Goal: Task Accomplishment & Management: Use online tool/utility

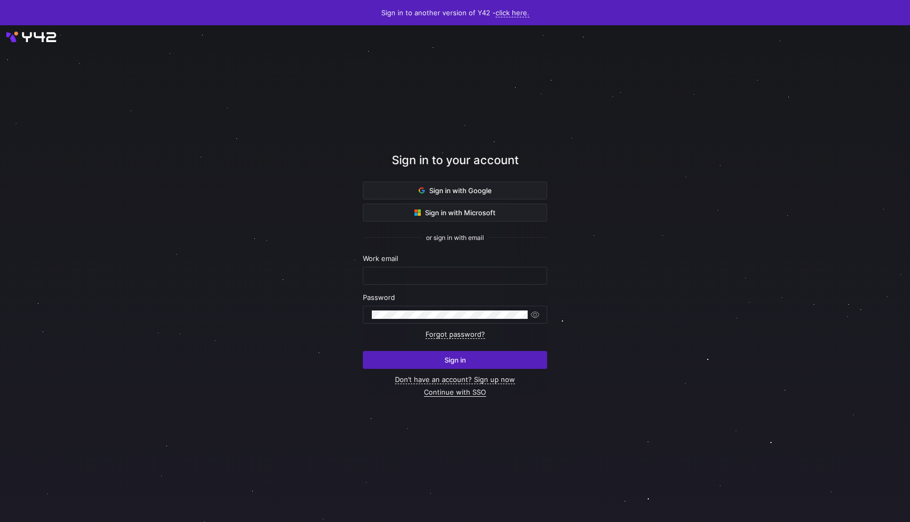
click at [456, 395] on link "Continue with SSO" at bounding box center [455, 392] width 62 height 9
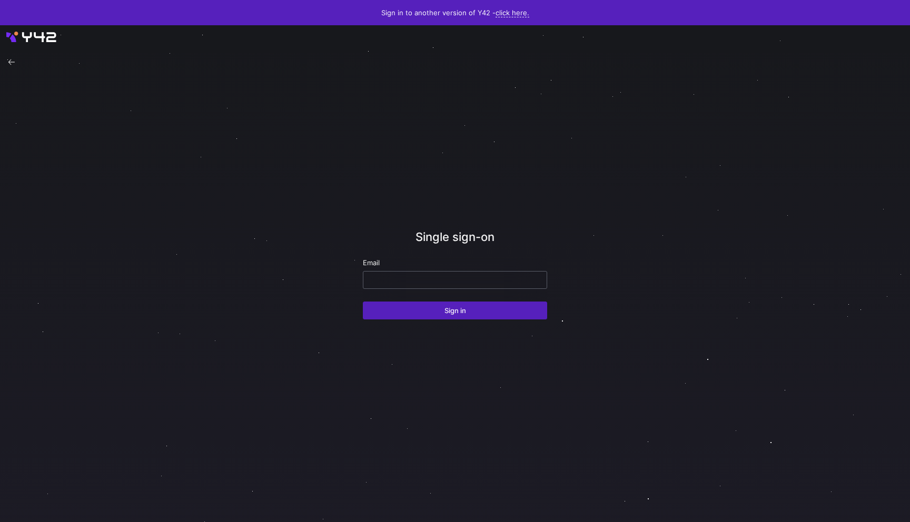
click at [426, 277] on input "email" at bounding box center [455, 280] width 166 height 8
type input "√"
type input "fazal@modular.com"
click at [363, 302] on button "Sign in" at bounding box center [455, 311] width 184 height 18
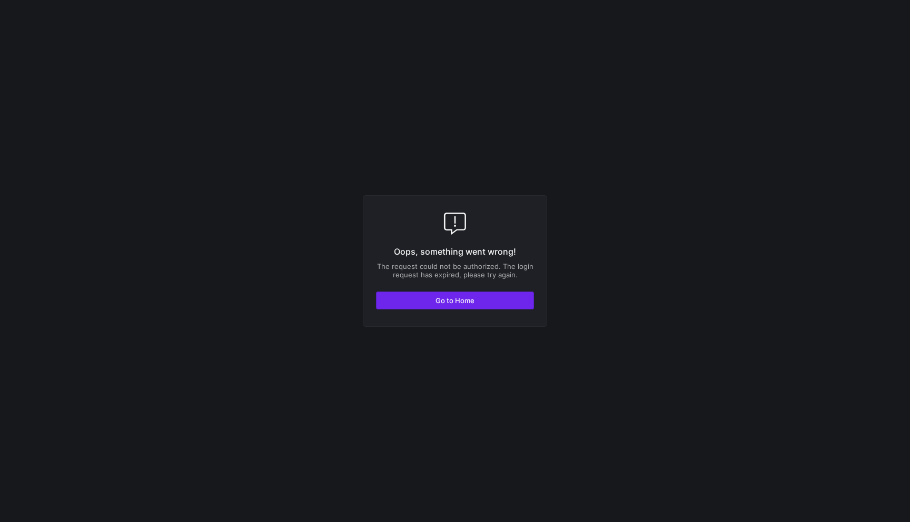
click at [468, 299] on span "Go to Home" at bounding box center [454, 300] width 39 height 8
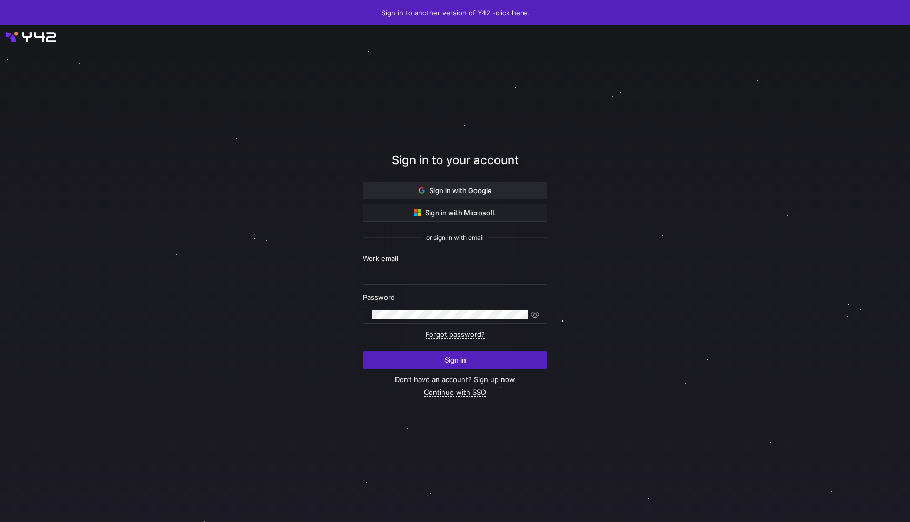
click at [471, 196] on span at bounding box center [454, 190] width 183 height 17
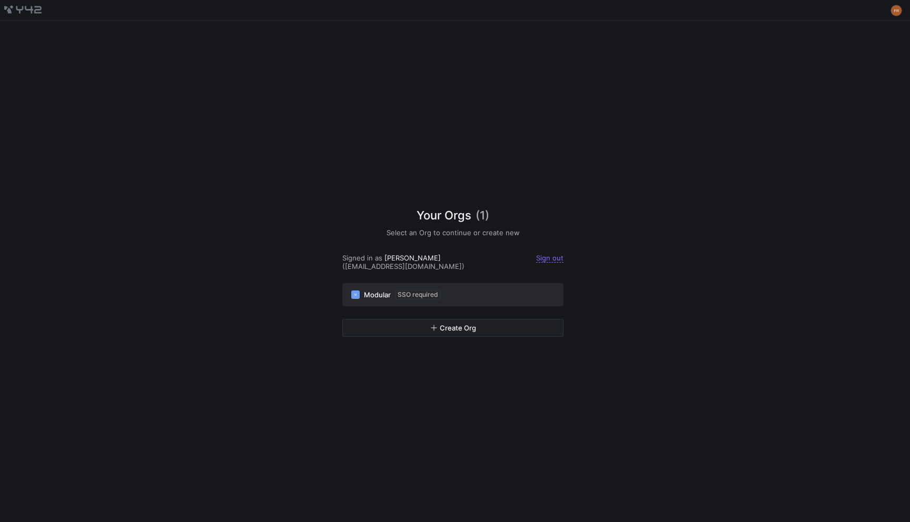
click at [463, 292] on div "M Modular SSO required" at bounding box center [452, 294] width 203 height 9
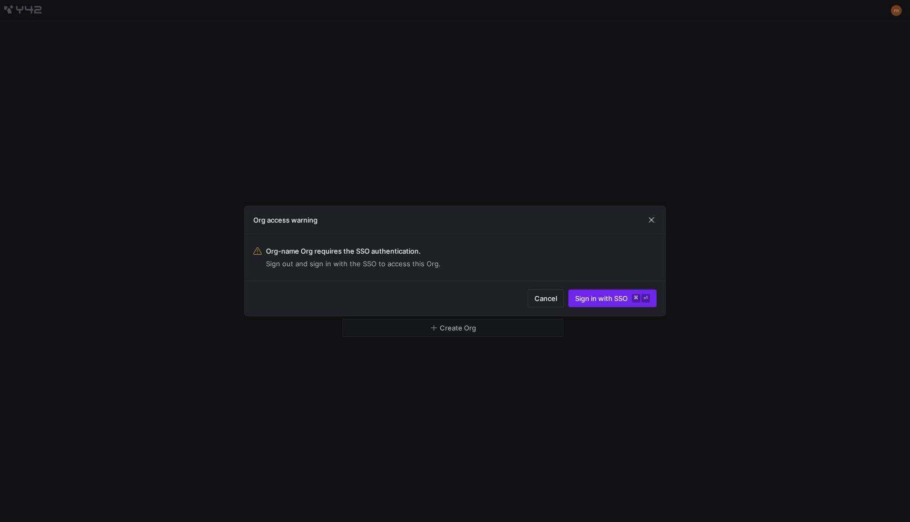
click at [611, 300] on span "Sign in with SSO ⌘ ⏎" at bounding box center [612, 298] width 75 height 8
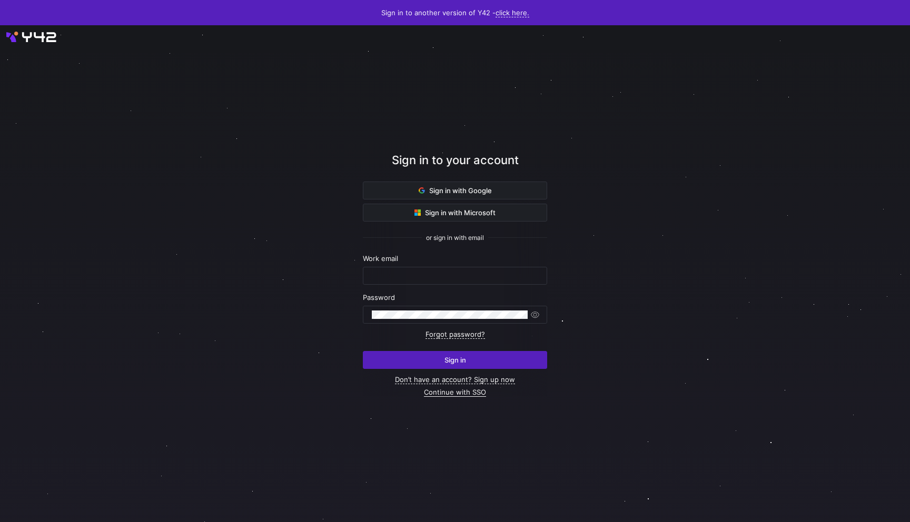
click at [468, 393] on link "Continue with SSO" at bounding box center [455, 392] width 62 height 9
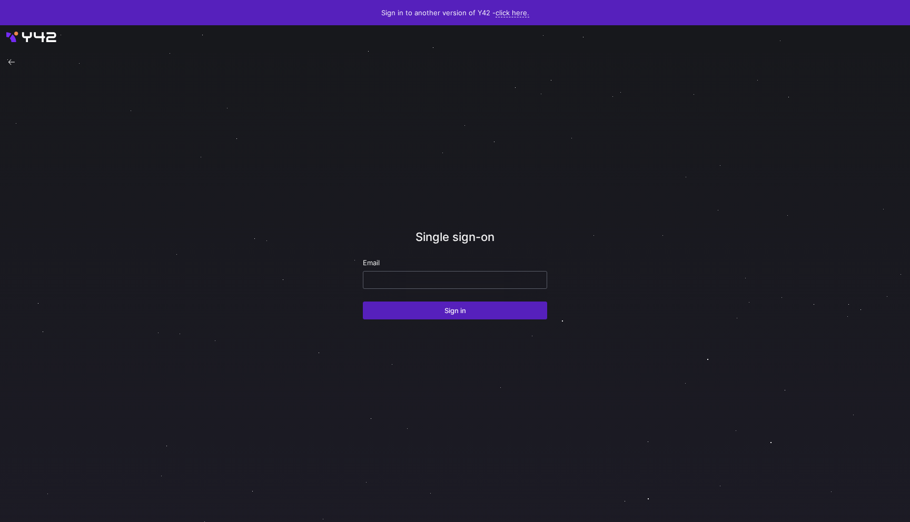
click at [439, 271] on div at bounding box center [455, 280] width 184 height 18
click at [436, 281] on input "email" at bounding box center [455, 280] width 166 height 8
type input "[EMAIL_ADDRESS][DOMAIN_NAME]"
click at [363, 302] on button "Sign in" at bounding box center [455, 311] width 184 height 18
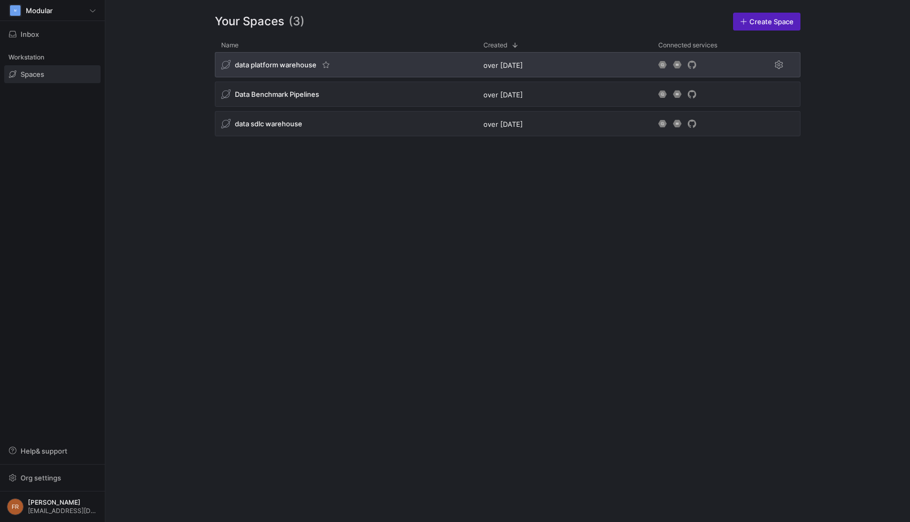
click at [408, 56] on div "data platform warehouse" at bounding box center [346, 64] width 262 height 25
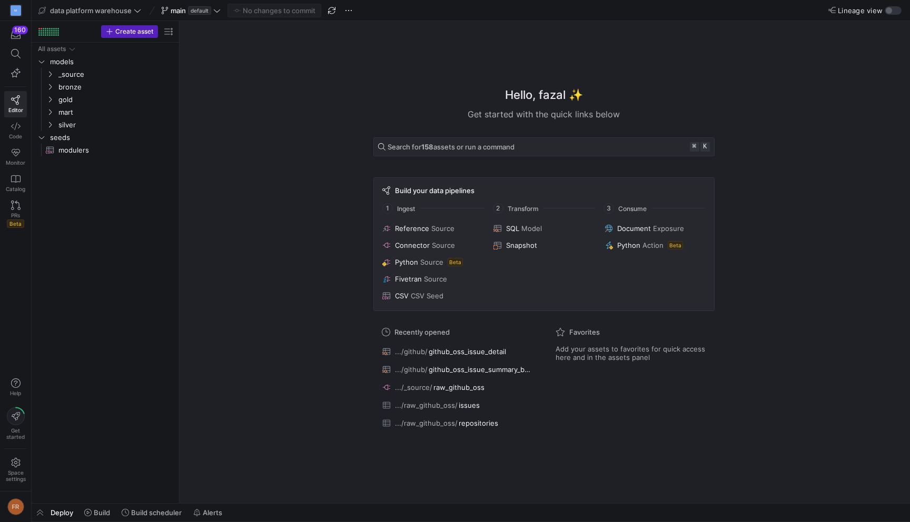
click at [882, 13] on label "Lineage view" at bounding box center [856, 10] width 56 height 8
click at [885, 13] on button "Lineage view" at bounding box center [893, 10] width 17 height 8
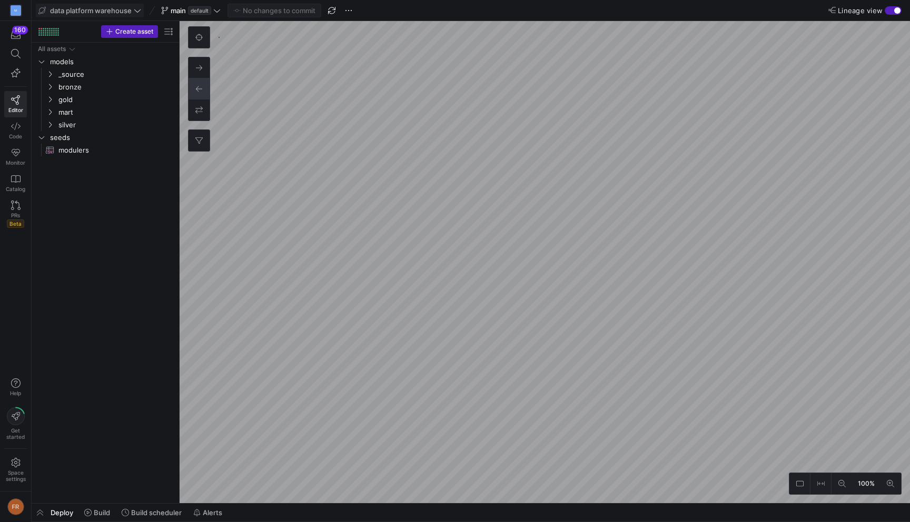
click at [100, 14] on span "data platform warehouse" at bounding box center [91, 10] width 82 height 8
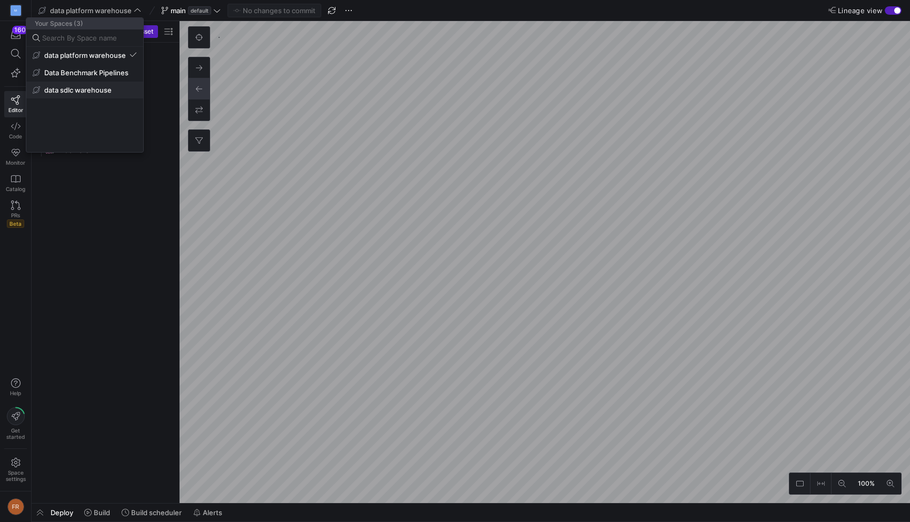
click at [85, 93] on span "data sdlc warehouse" at bounding box center [77, 90] width 67 height 8
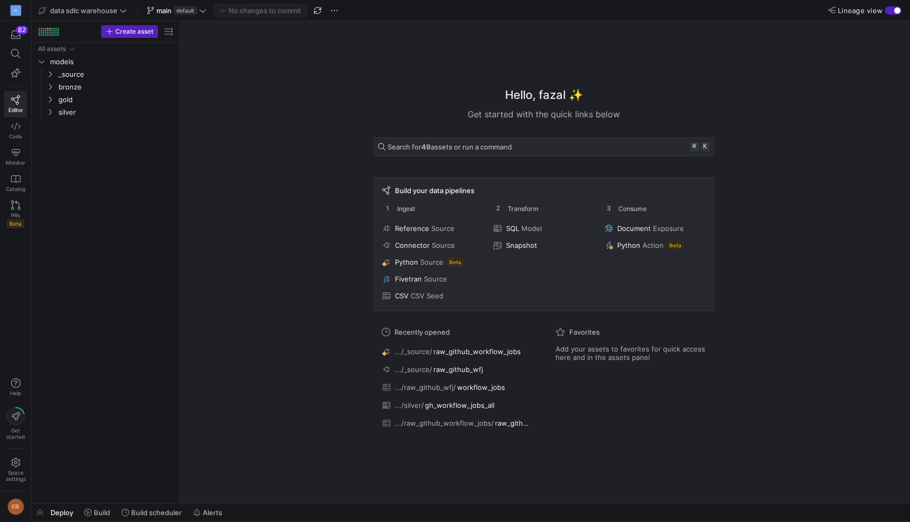
click at [880, 9] on span "Lineage view" at bounding box center [860, 10] width 45 height 8
click at [885, 9] on button "Lineage view" at bounding box center [893, 10] width 17 height 8
click at [885, 9] on div "button" at bounding box center [893, 10] width 17 height 8
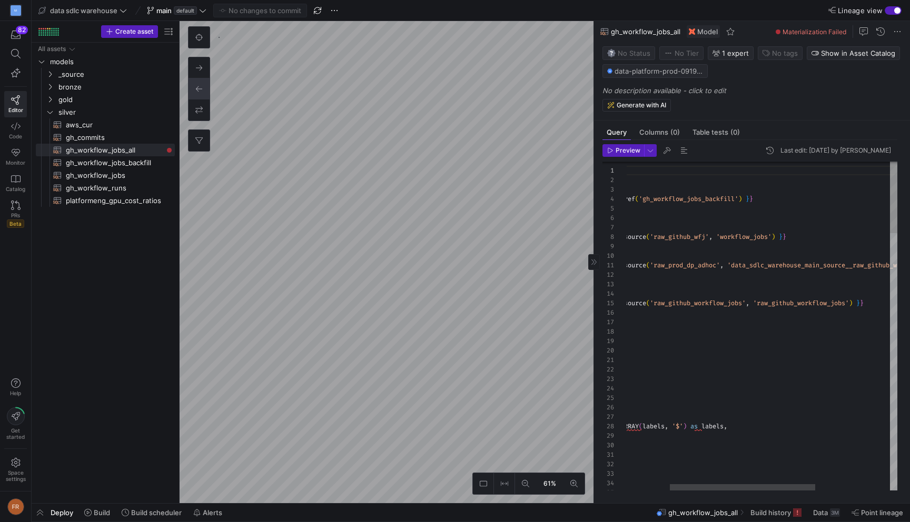
scroll to position [66, 246]
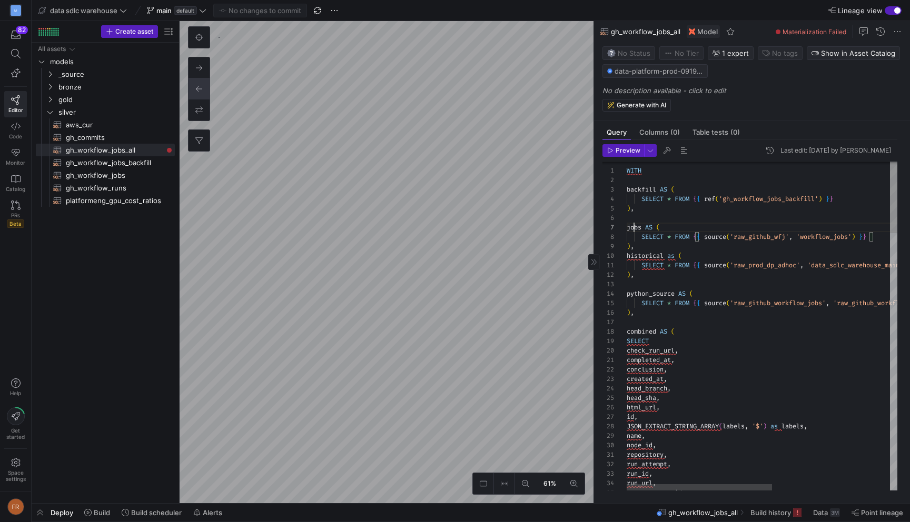
scroll to position [57, 7]
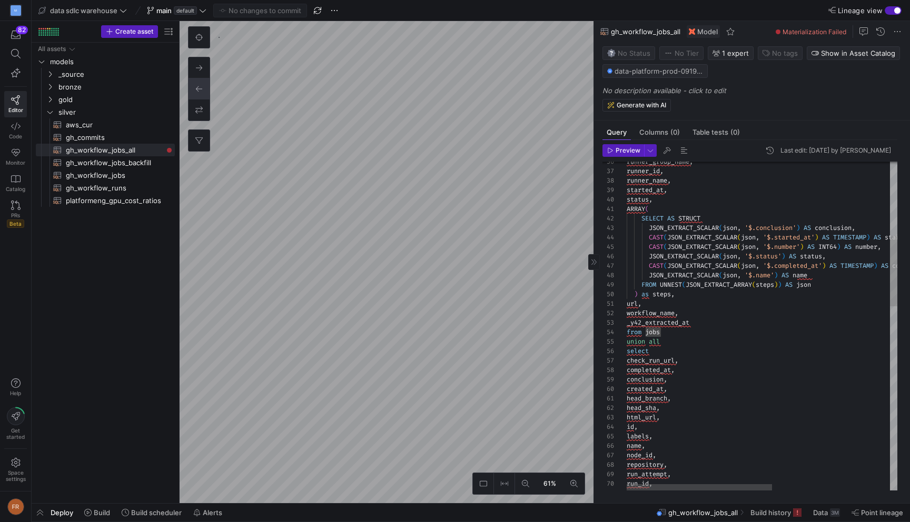
scroll to position [28, 34]
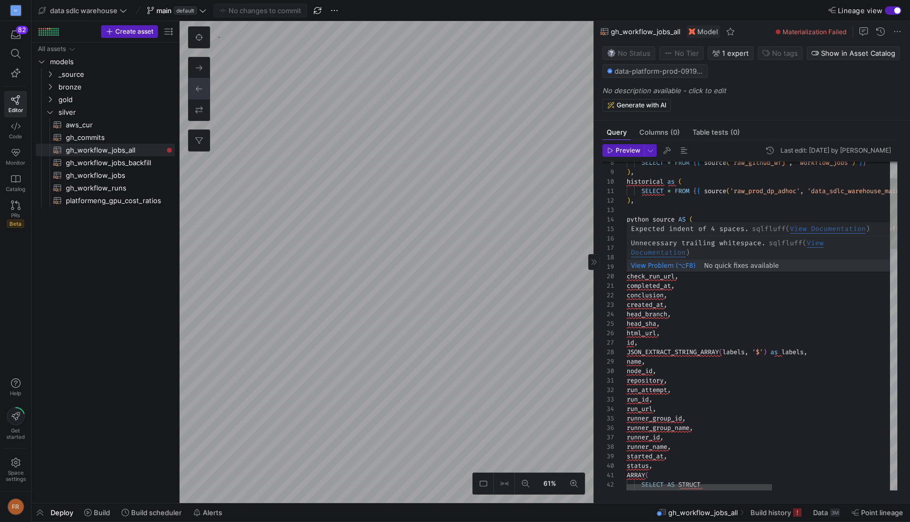
scroll to position [76, 0]
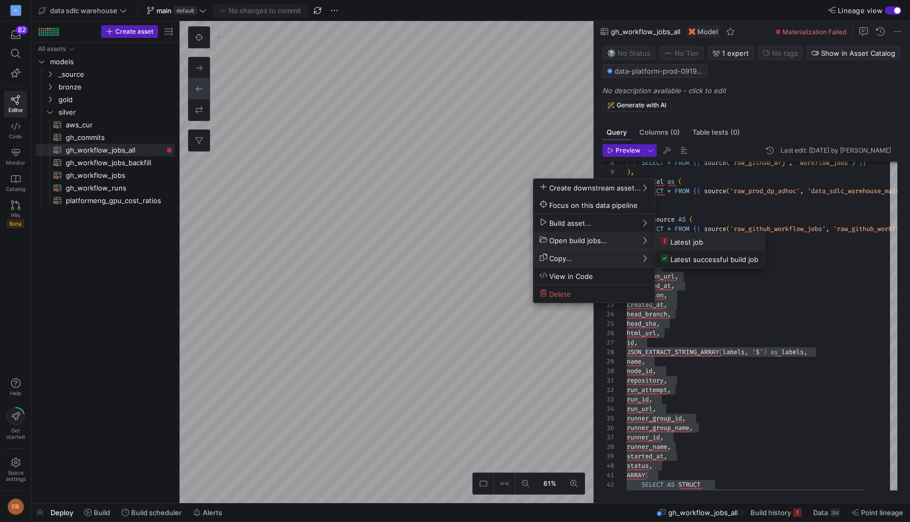
click at [686, 241] on span "Latest job" at bounding box center [682, 241] width 42 height 9
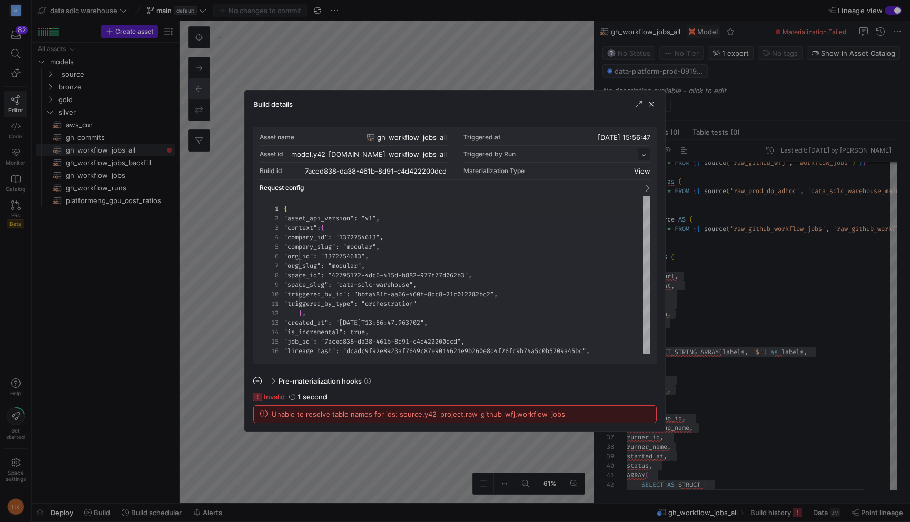
scroll to position [95, 0]
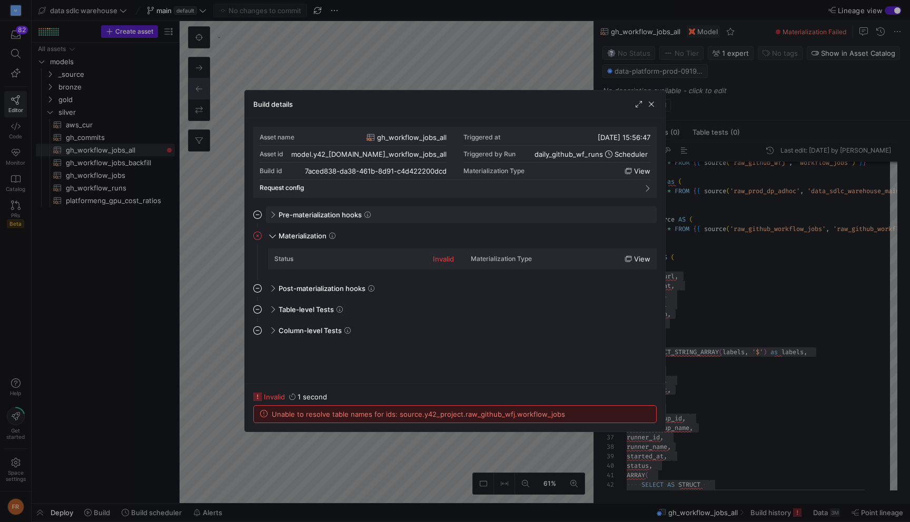
click at [276, 215] on div "Pre-materialization hooks" at bounding box center [461, 214] width 391 height 17
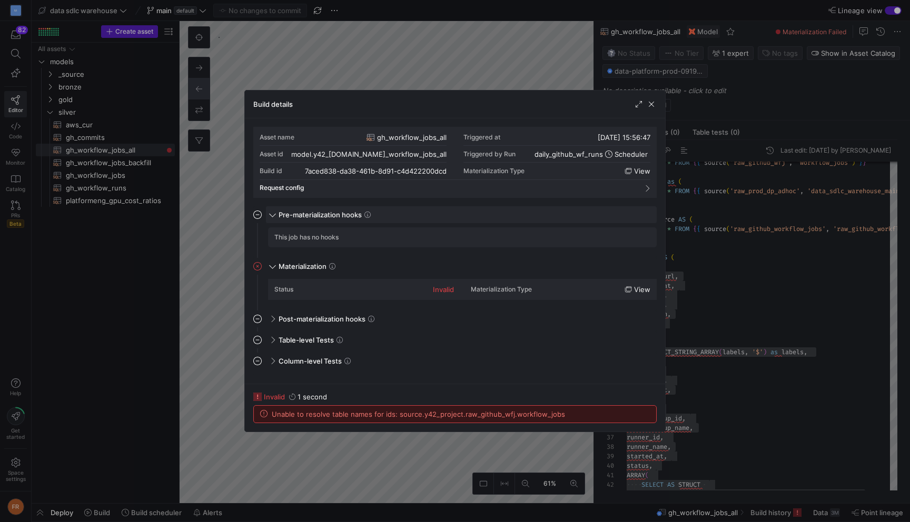
click at [274, 215] on span at bounding box center [272, 214] width 5 height 8
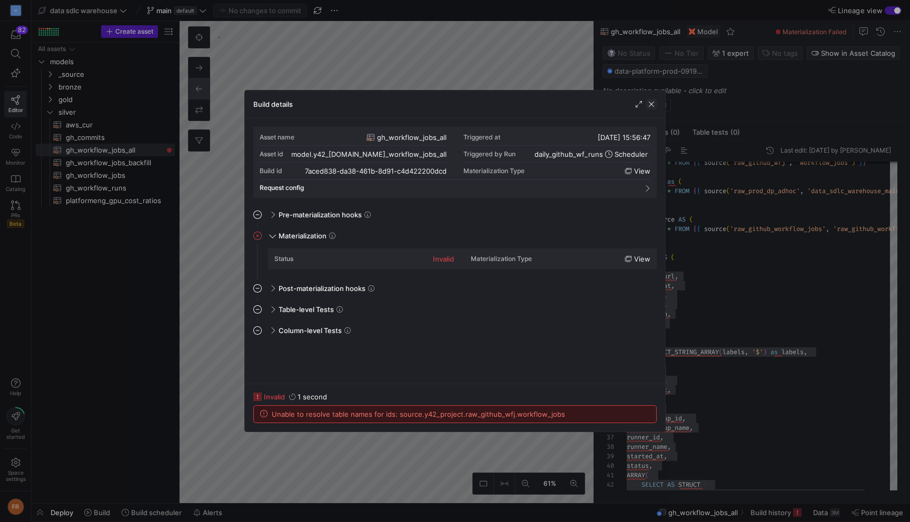
click at [652, 105] on span "button" at bounding box center [651, 104] width 11 height 11
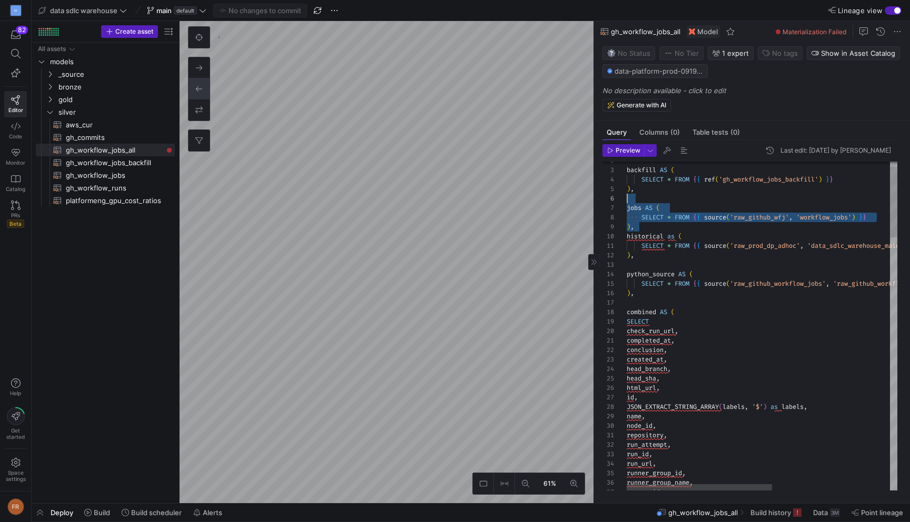
scroll to position [47, 0]
drag, startPoint x: 643, startPoint y: 227, endPoint x: 616, endPoint y: 202, distance: 37.2
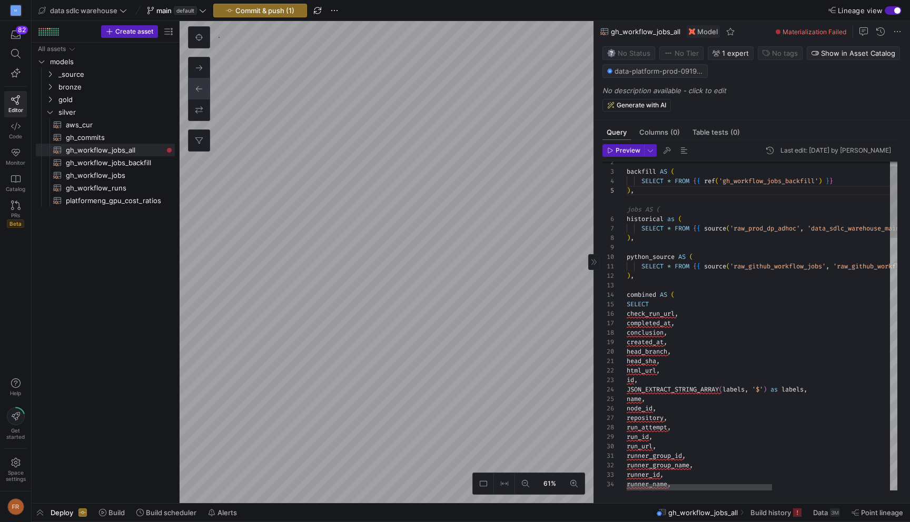
scroll to position [47, 53]
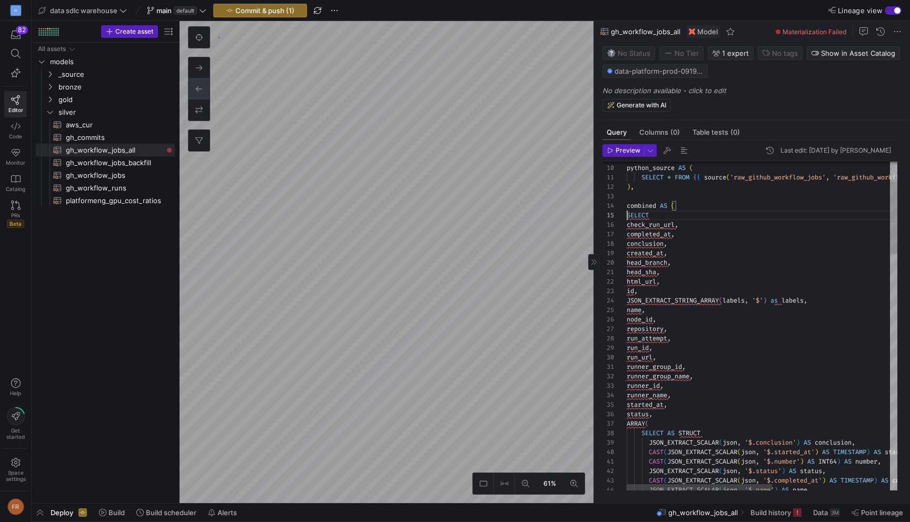
scroll to position [38, 0]
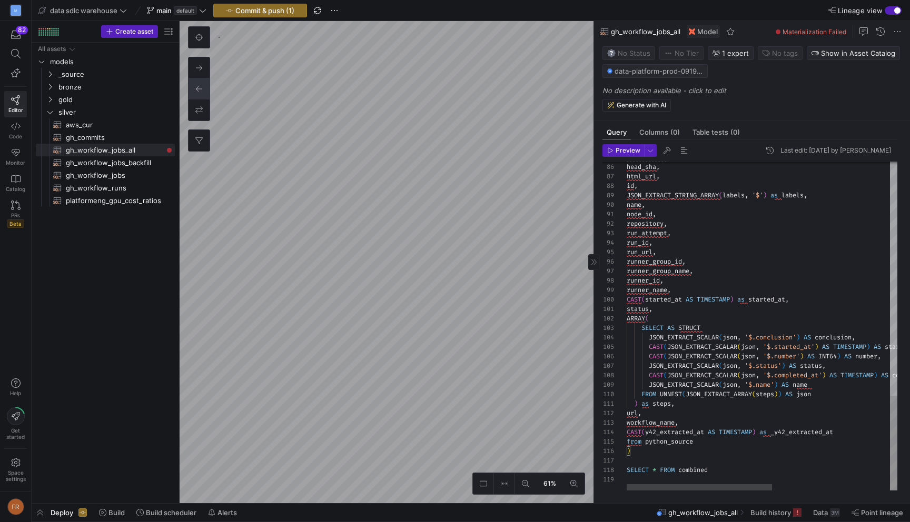
scroll to position [28, 87]
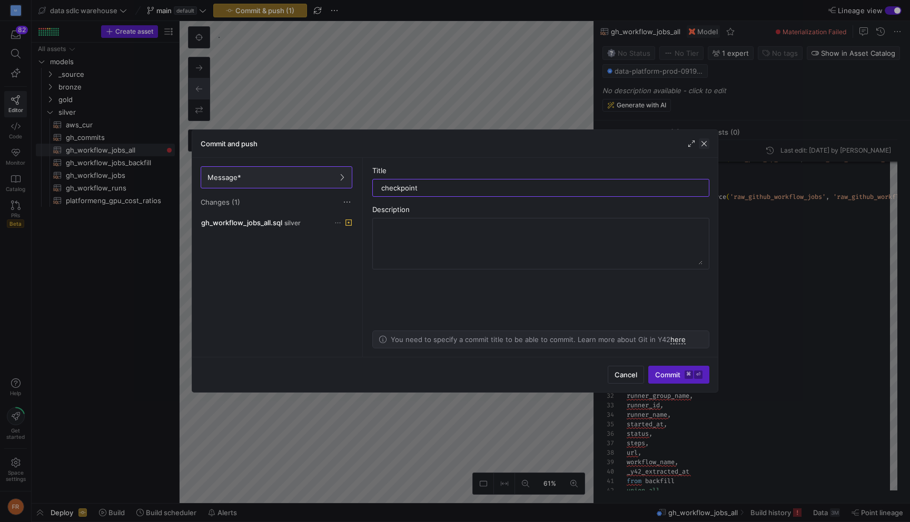
click at [706, 142] on span "button" at bounding box center [704, 143] width 11 height 11
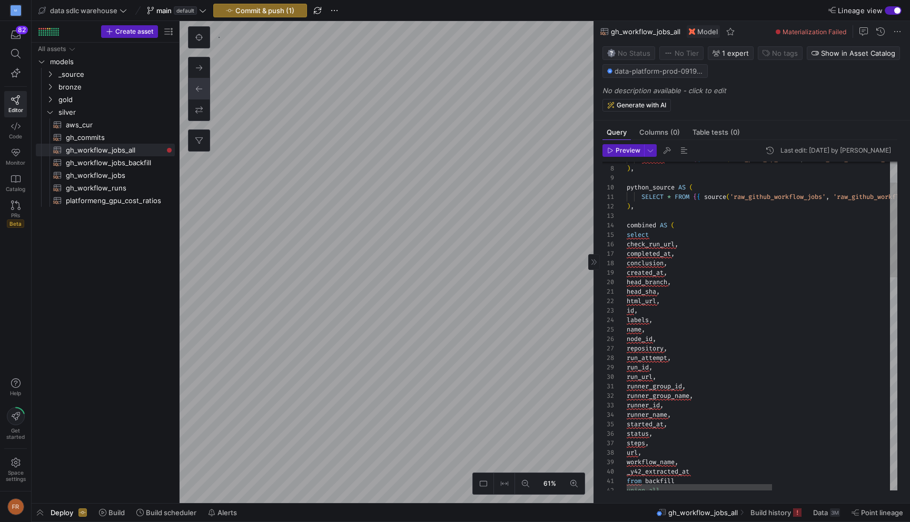
type textarea "SELECT * FROM {{ source('raw_github_workflow_jobs', 'raw_github_workflow_jobs')…"
click at [174, 12] on span "default" at bounding box center [185, 10] width 23 height 8
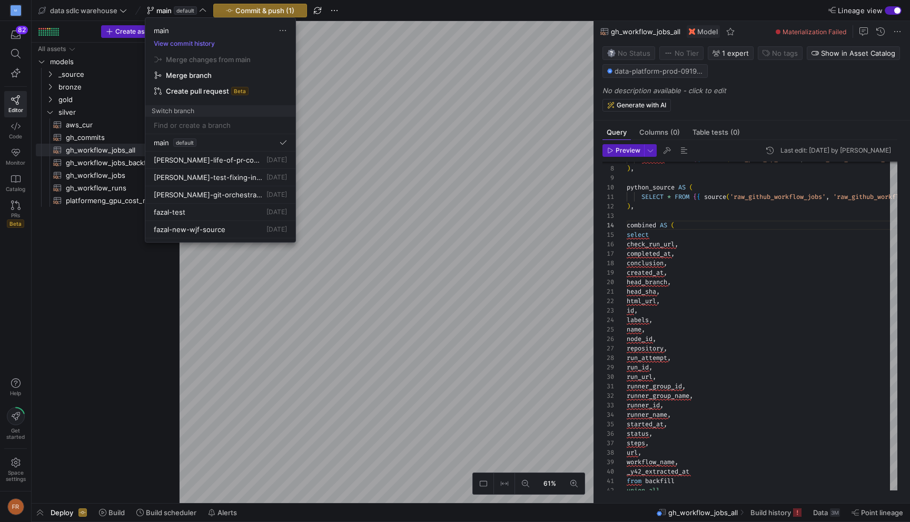
click at [217, 126] on input at bounding box center [220, 125] width 133 height 8
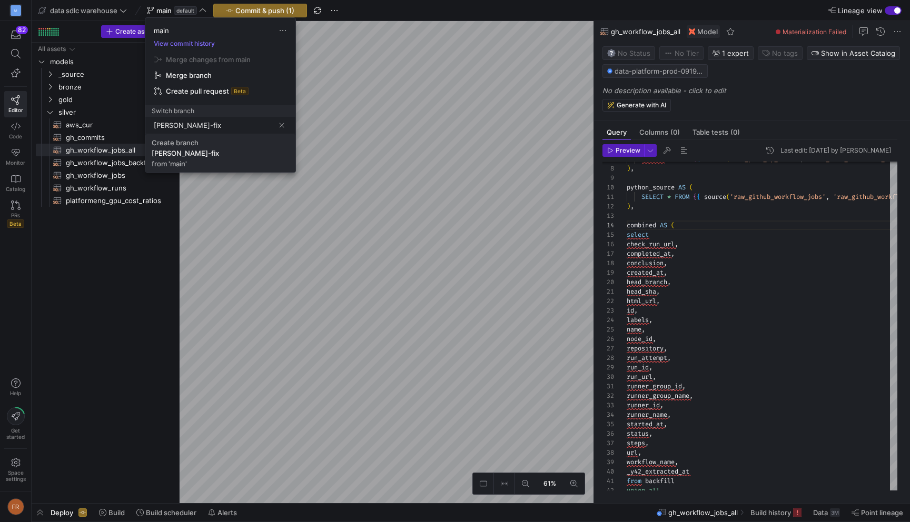
type input "fazal-gh-fix"
click at [213, 154] on span "Create branch fazal-gh-fix from 'main'" at bounding box center [220, 152] width 137 height 29
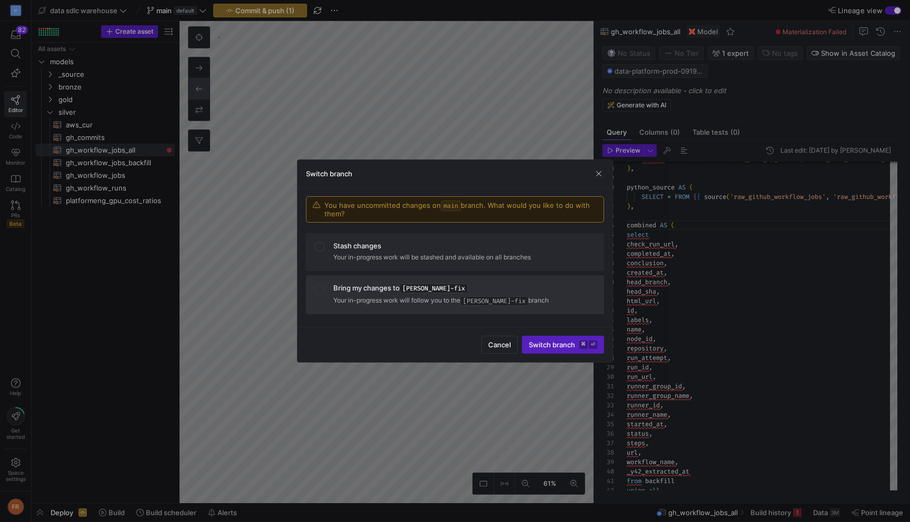
click at [411, 281] on mat-list-option "Bring my changes to fazal-gh-fix Your in-progress work will follow you to the f…" at bounding box center [455, 294] width 298 height 39
click at [537, 338] on span "submit" at bounding box center [562, 344] width 81 height 17
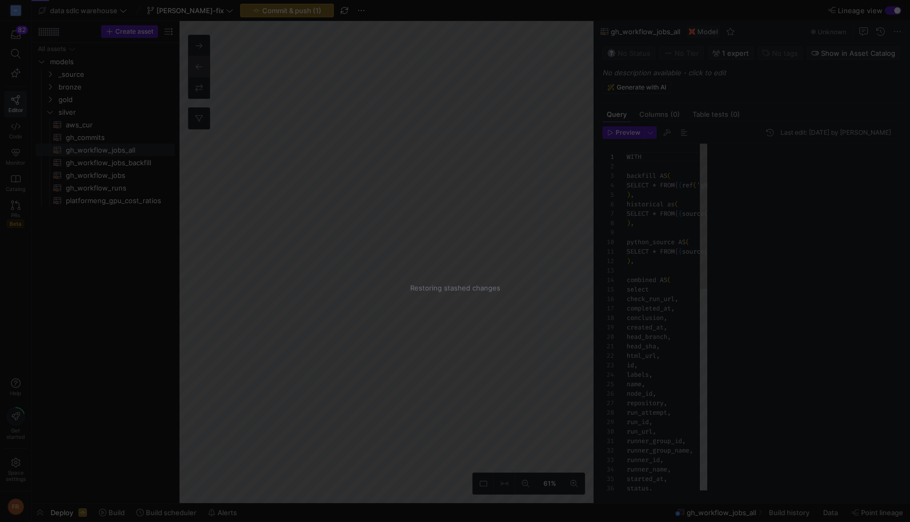
scroll to position [95, 0]
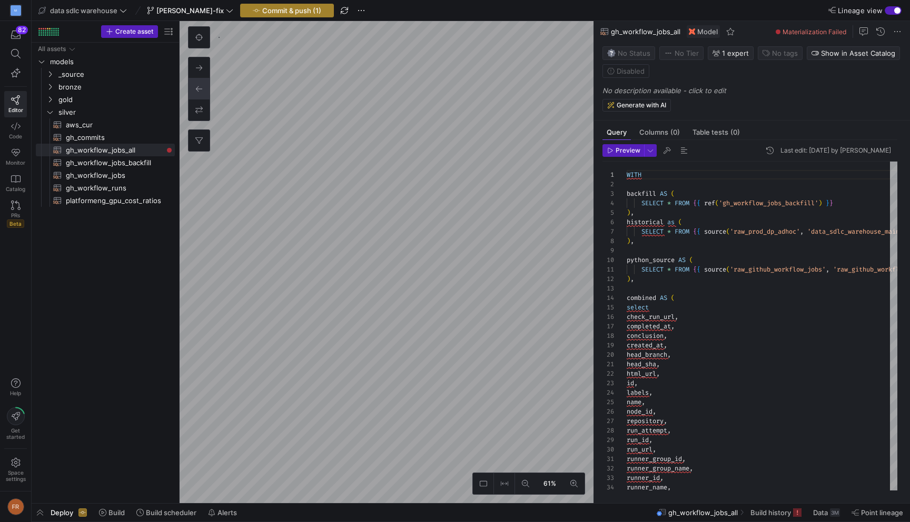
click at [262, 13] on span "Commit & push (1)" at bounding box center [291, 10] width 59 height 8
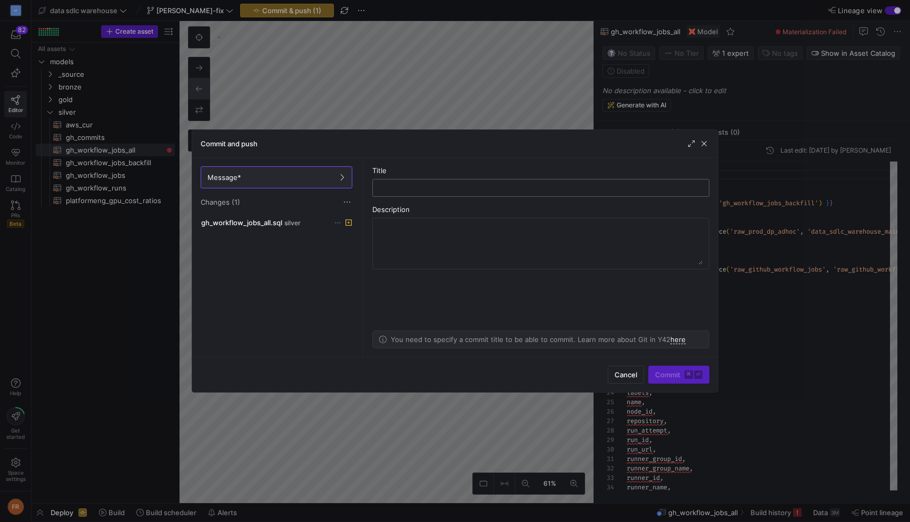
click at [405, 188] on input "text" at bounding box center [540, 188] width 319 height 8
click at [479, 185] on input "removed broken tabel" at bounding box center [540, 188] width 319 height 8
type input "removed broken table"
click at [472, 226] on textarea at bounding box center [540, 244] width 323 height 42
click at [673, 382] on span "submit" at bounding box center [679, 374] width 60 height 17
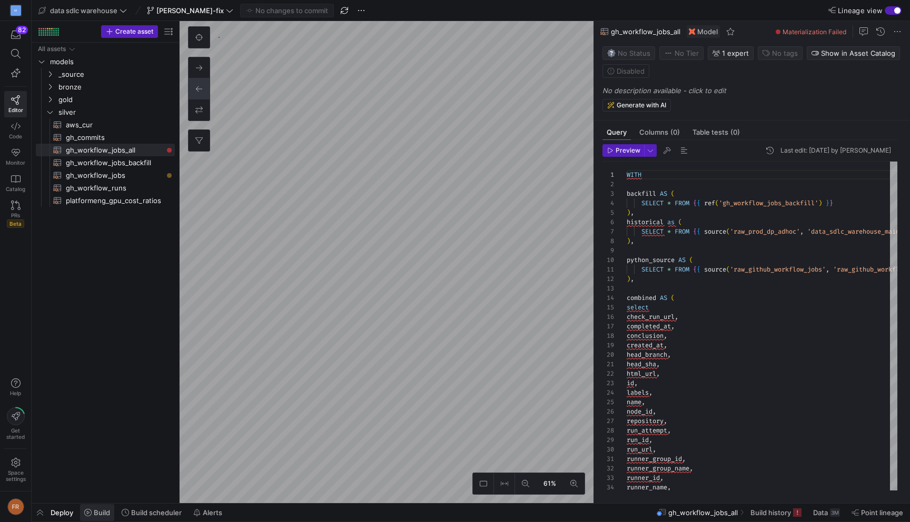
click at [108, 510] on span "Build" at bounding box center [102, 513] width 16 height 8
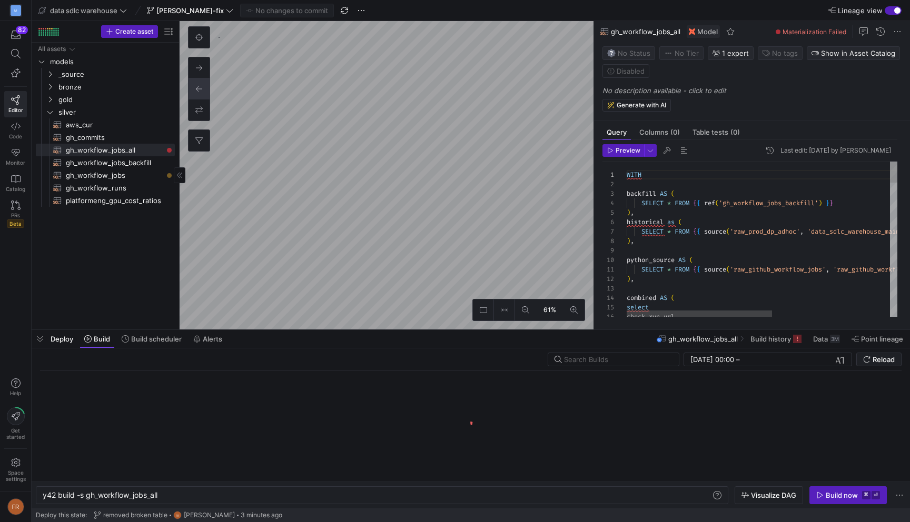
scroll to position [0, 116]
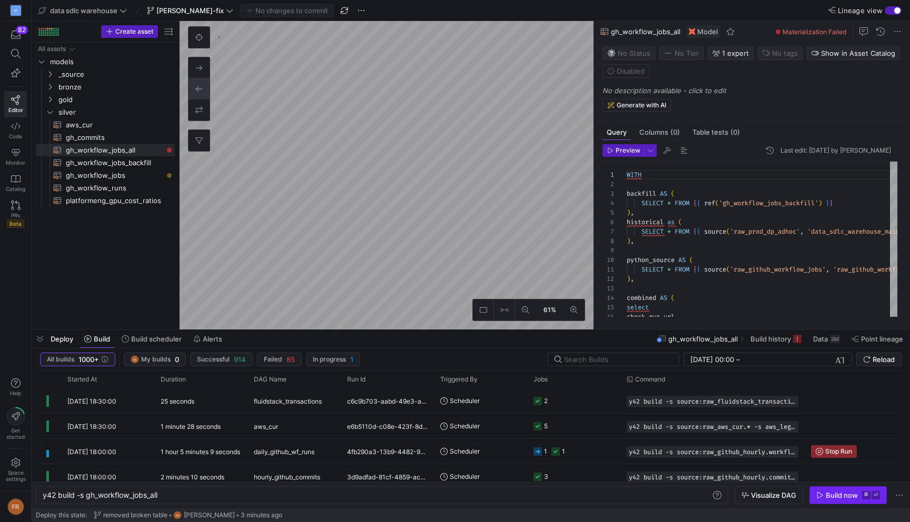
click at [836, 493] on div "Build now" at bounding box center [842, 495] width 32 height 8
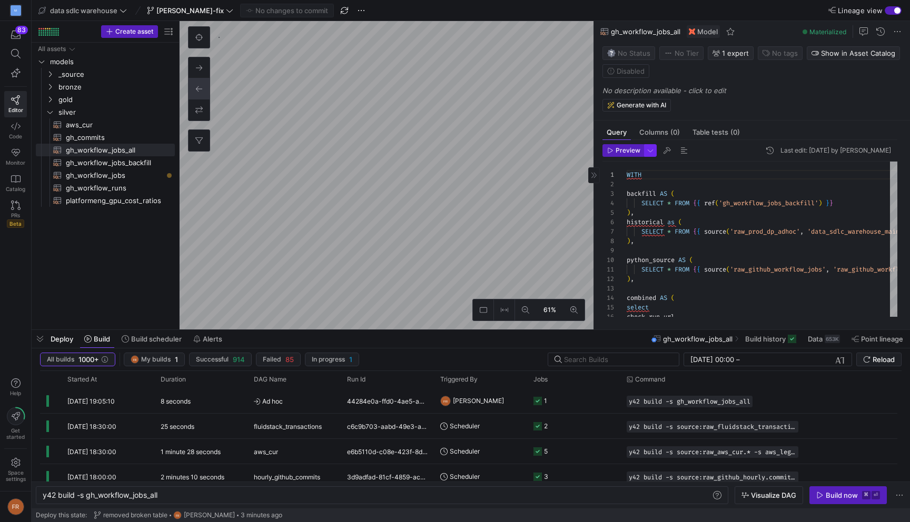
click at [648, 154] on span "button" at bounding box center [650, 151] width 12 height 12
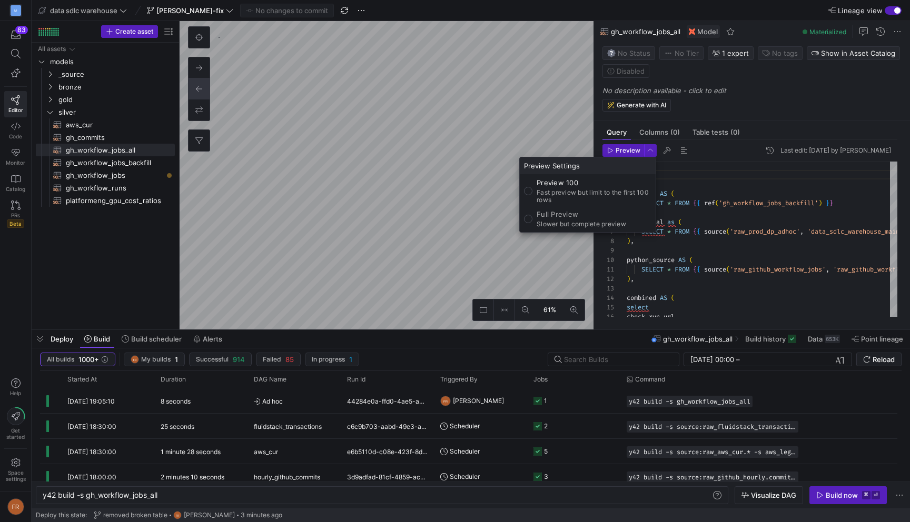
click at [649, 150] on div at bounding box center [455, 261] width 910 height 522
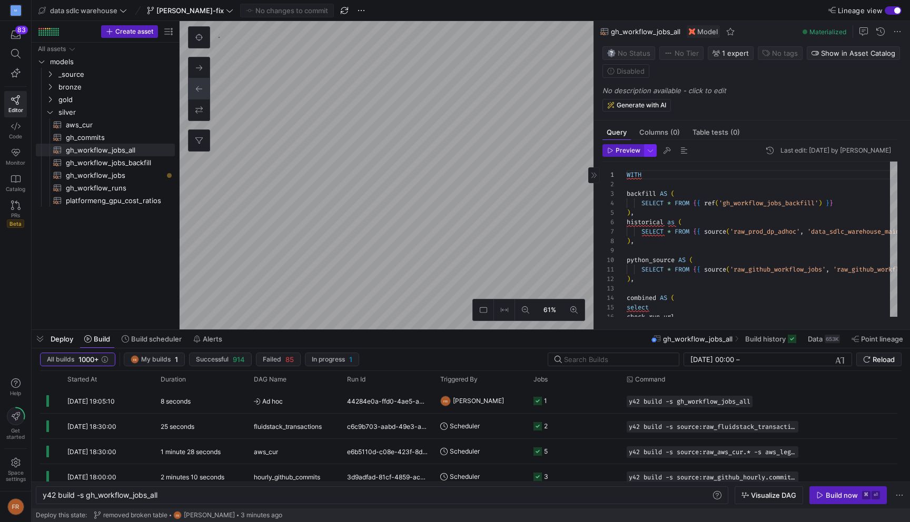
click at [650, 149] on span "button" at bounding box center [650, 151] width 12 height 12
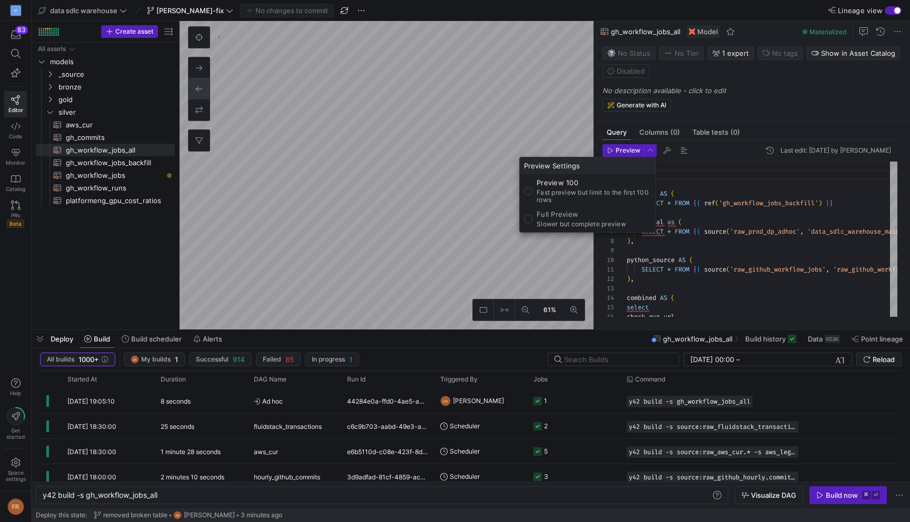
click at [570, 216] on p "Full Preview" at bounding box center [582, 214] width 90 height 8
click at [532, 216] on input "Full Preview Slower but complete preview" at bounding box center [528, 219] width 8 height 8
radio input "true"
click at [283, 404] on div at bounding box center [455, 261] width 910 height 522
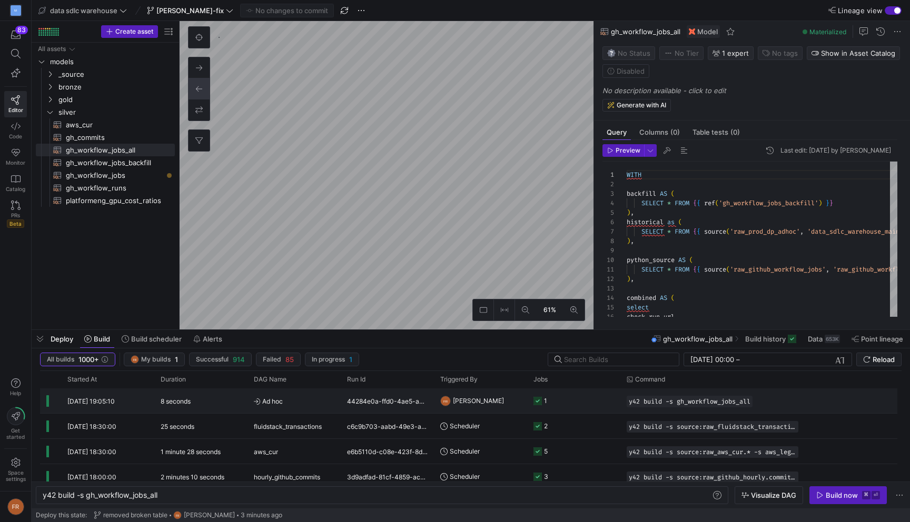
click at [245, 400] on div "8 seconds" at bounding box center [200, 401] width 93 height 25
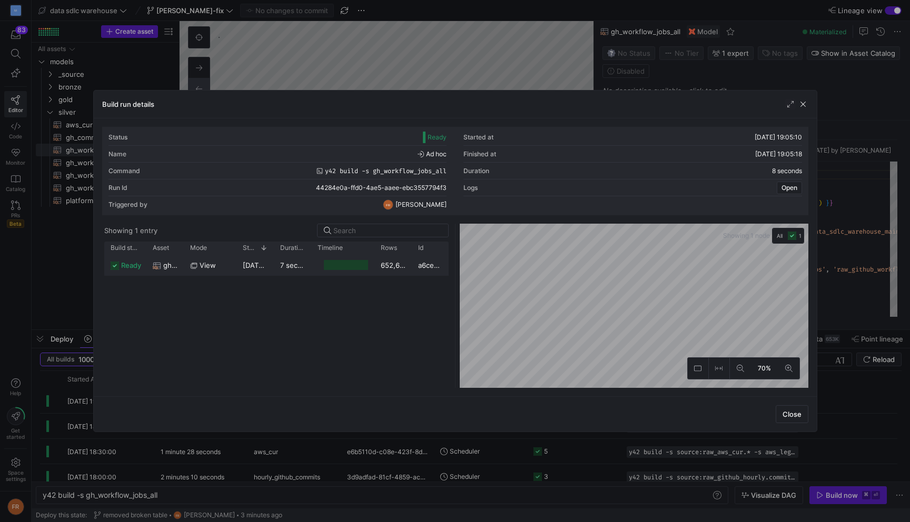
click at [300, 265] on y42-duration "7 seconds" at bounding box center [297, 265] width 34 height 8
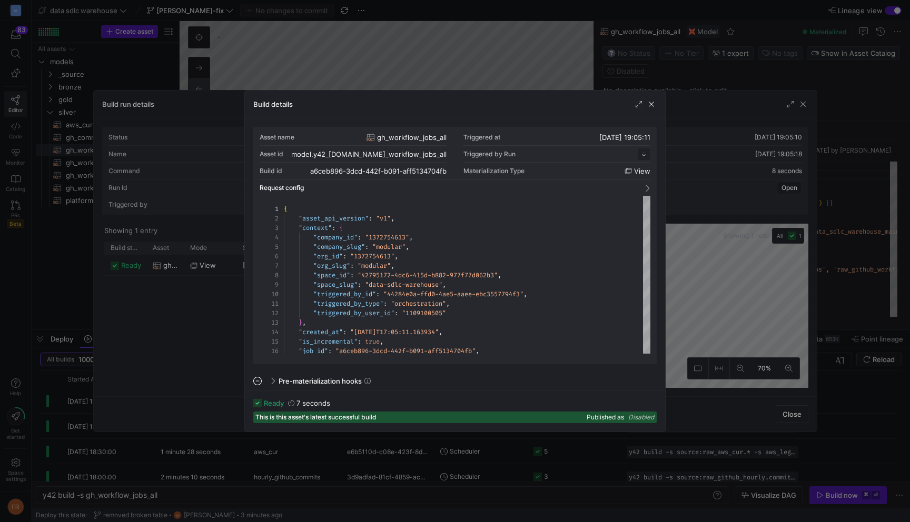
scroll to position [95, 0]
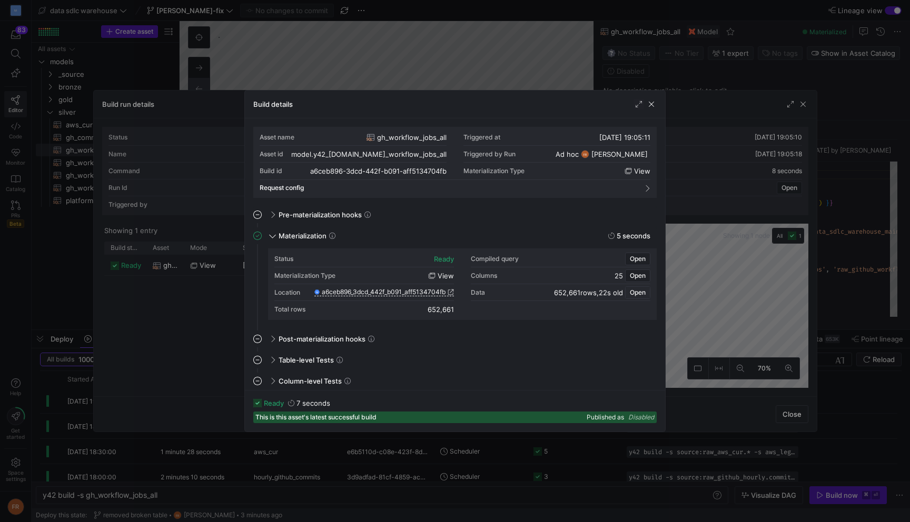
click at [637, 295] on span "Open" at bounding box center [638, 292] width 16 height 7
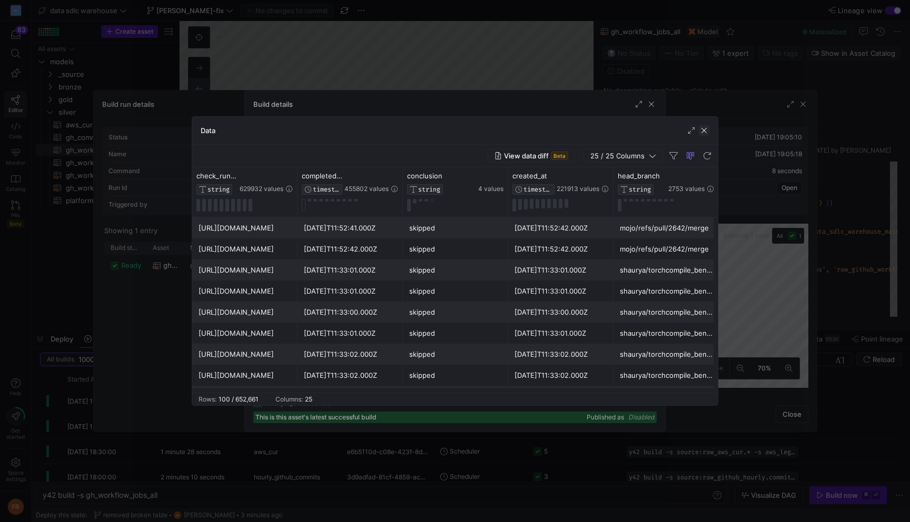
click at [704, 133] on span "button" at bounding box center [704, 130] width 11 height 11
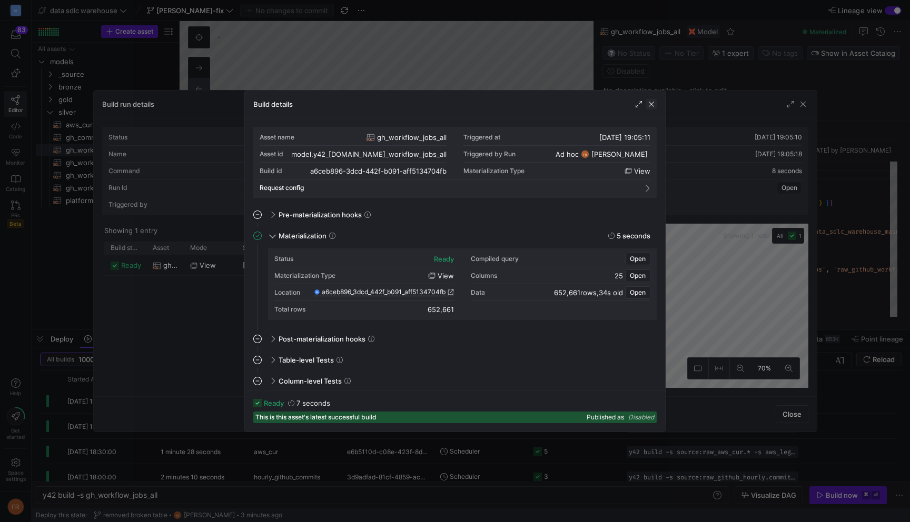
click at [652, 108] on span "button" at bounding box center [651, 104] width 11 height 11
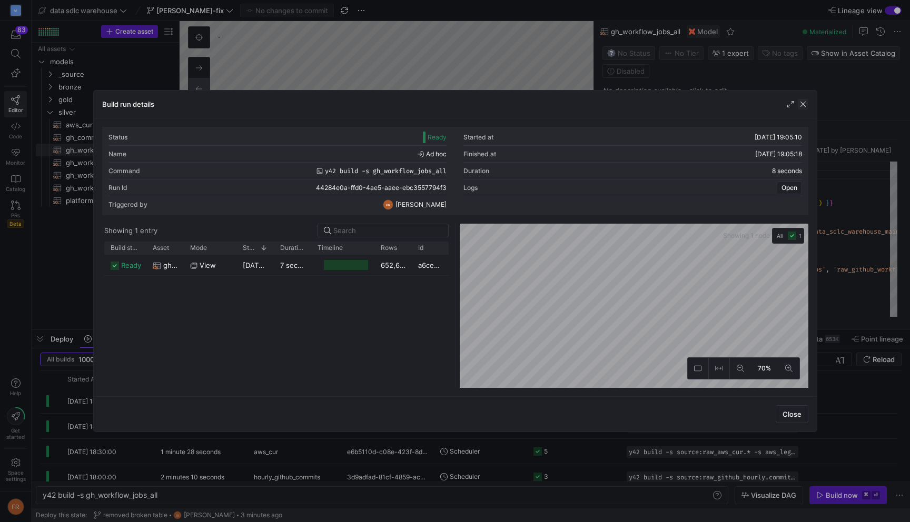
click at [802, 105] on span "button" at bounding box center [803, 104] width 11 height 11
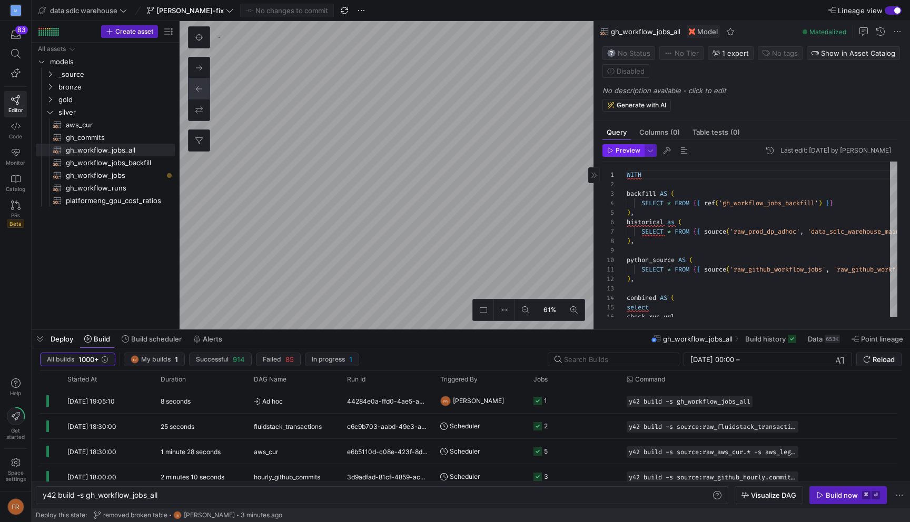
type textarea "{{ config(materialized = "table") }} -- Chart is used to find green max release…"
type textarea "y42 build -s fct_green_max_releases"
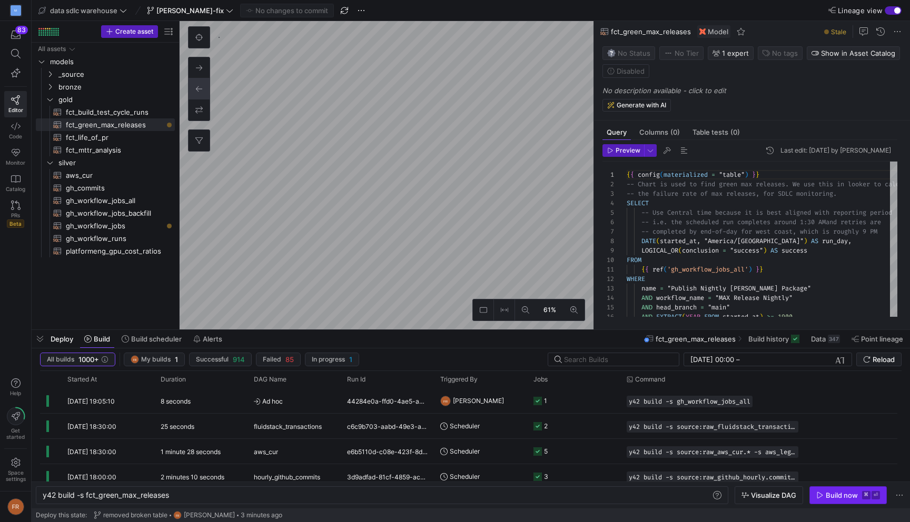
click at [840, 491] on div "Build now" at bounding box center [842, 495] width 32 height 8
click at [599, 127] on as-split "61% 0 Query Columns (0) Table tests (0) Preview Last edit: Wednesday 28 May 202…" at bounding box center [545, 175] width 730 height 309
type textarea "WITH source AS ( SELECT *, ARRAY_TO_STRING( ARRAY( SELECT DISTINCT value FROM U…"
type textarea "y42 build -s gh_workflow_jobs"
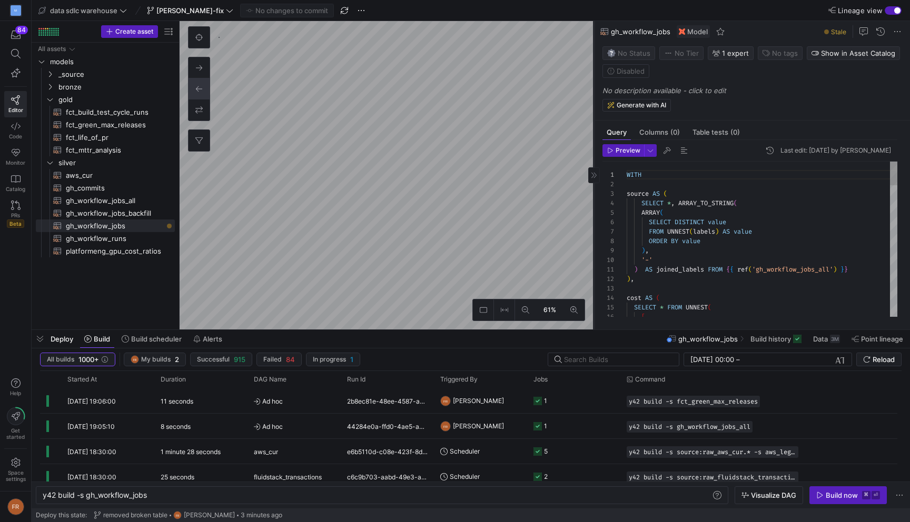
scroll to position [95, 0]
click at [828, 494] on div "Build now" at bounding box center [842, 495] width 32 height 8
type textarea "{{ config(materialized = "table") }} -- Chart is used to find green max release…"
type textarea "y42 build -s fct_green_max_releases"
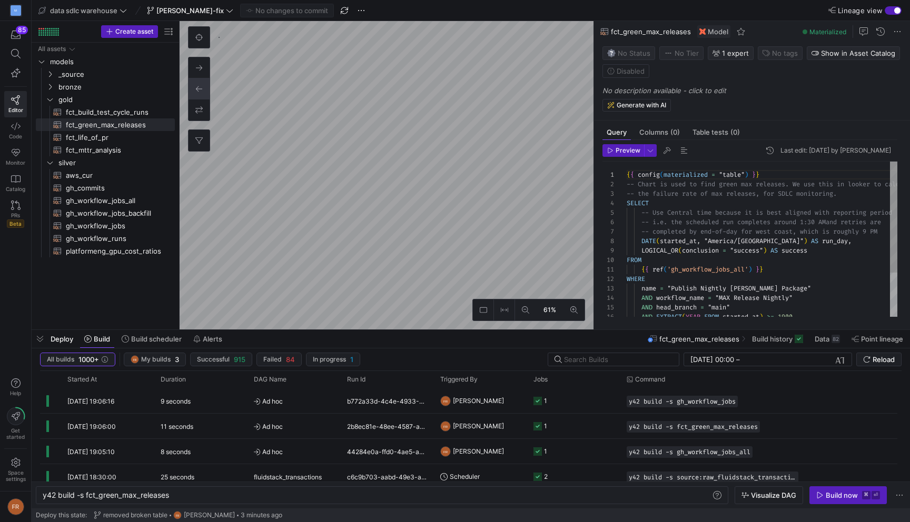
scroll to position [85, 0]
click at [649, 149] on span "button" at bounding box center [650, 151] width 12 height 12
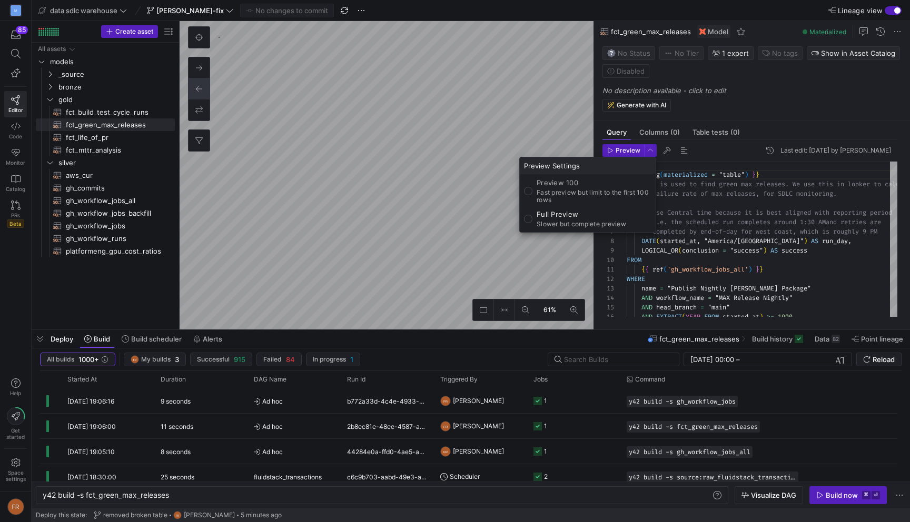
click at [620, 144] on div at bounding box center [455, 261] width 910 height 522
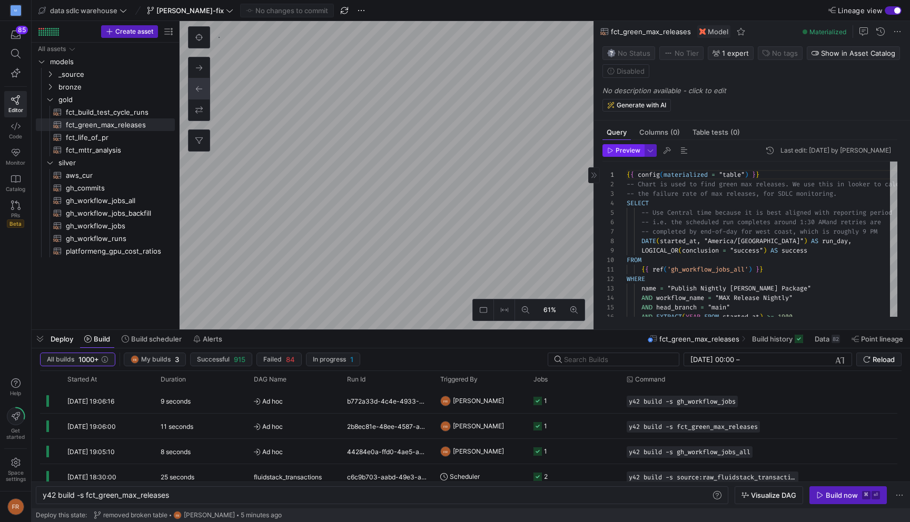
click at [621, 151] on span "Preview" at bounding box center [628, 150] width 25 height 7
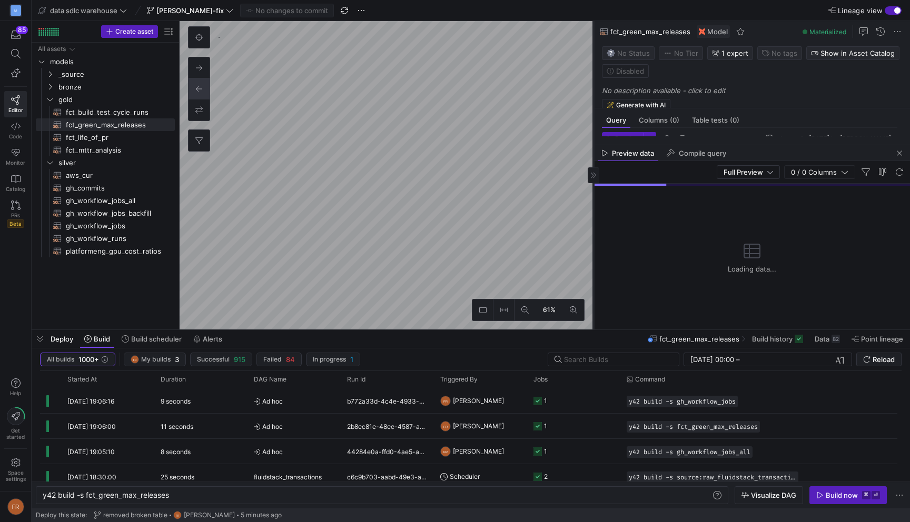
drag, startPoint x: 594, startPoint y: 192, endPoint x: 516, endPoint y: 192, distance: 77.9
click at [593, 192] on div at bounding box center [593, 175] width 1 height 309
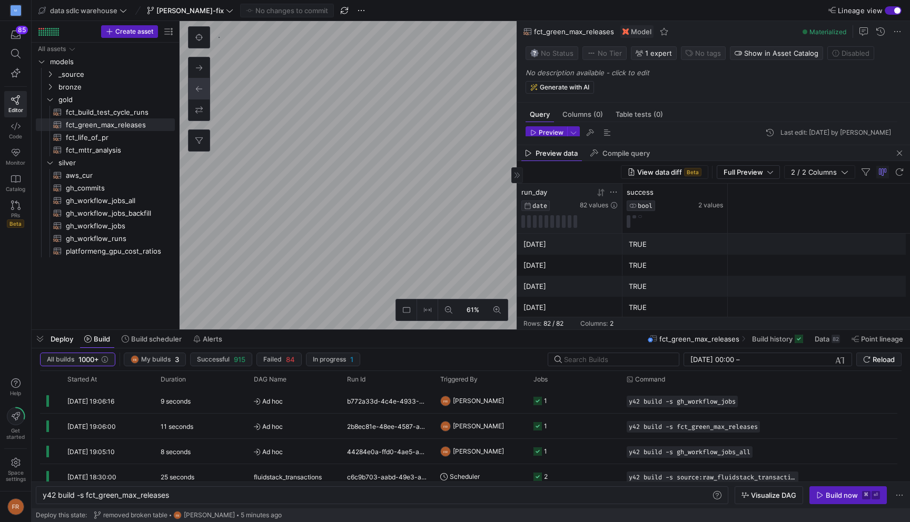
click at [602, 195] on icon at bounding box center [602, 191] width 4 height 7
click at [601, 195] on icon at bounding box center [601, 192] width 8 height 8
click at [533, 227] on as-split "61% 0 Query Columns (0) Table tests (0) Preview Last edit: Wednesday 28 May 202…" at bounding box center [545, 175] width 730 height 309
type textarea "WITH backfill AS ( SELECT * FROM {{ ref('gh_workflow_jobs_backfill') }} ), hist…"
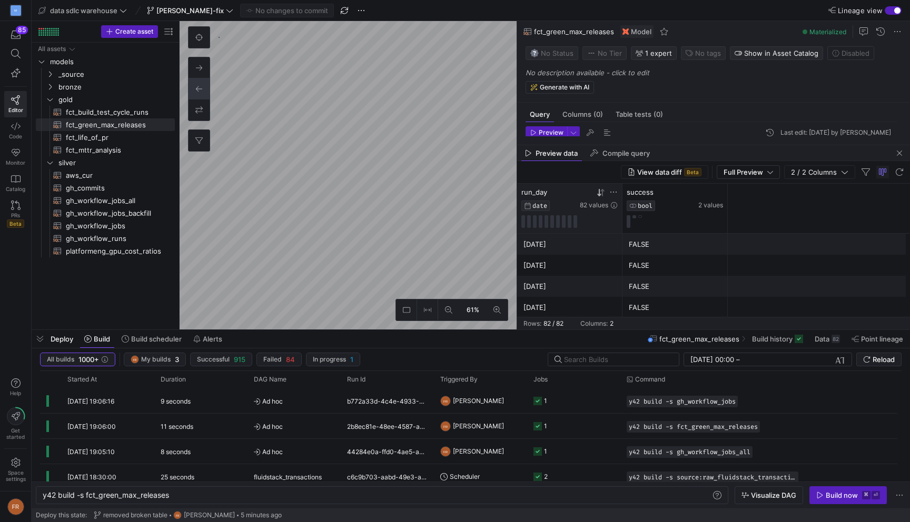
type textarea "y42 build -s gh_workflow_jobs_all"
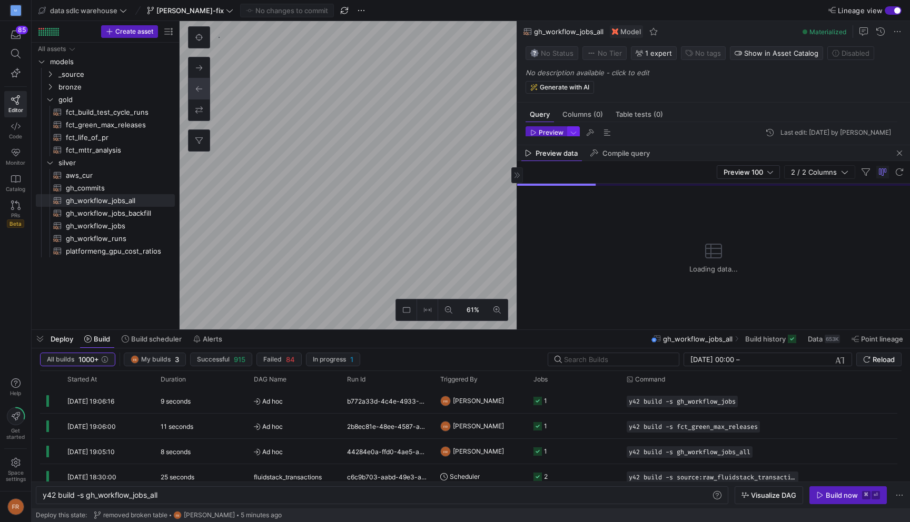
click at [572, 133] on span "button" at bounding box center [574, 133] width 12 height 12
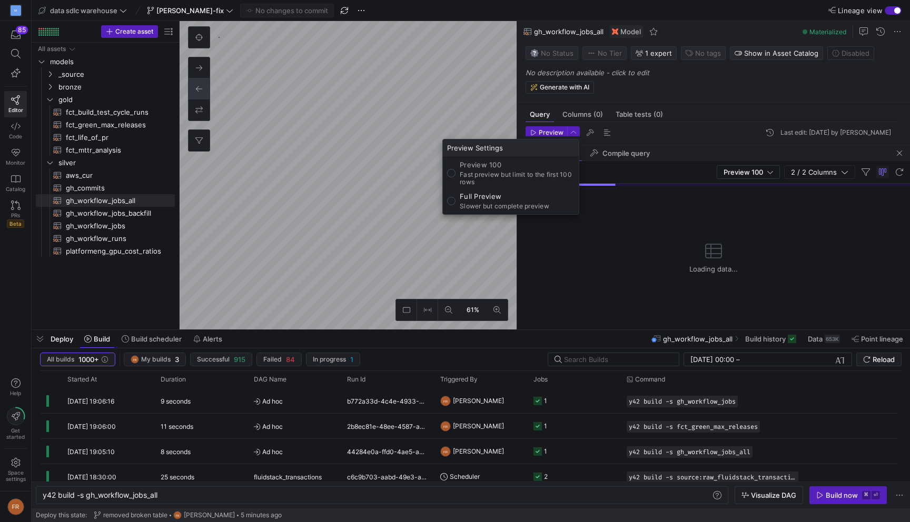
click at [668, 130] on div at bounding box center [455, 261] width 910 height 522
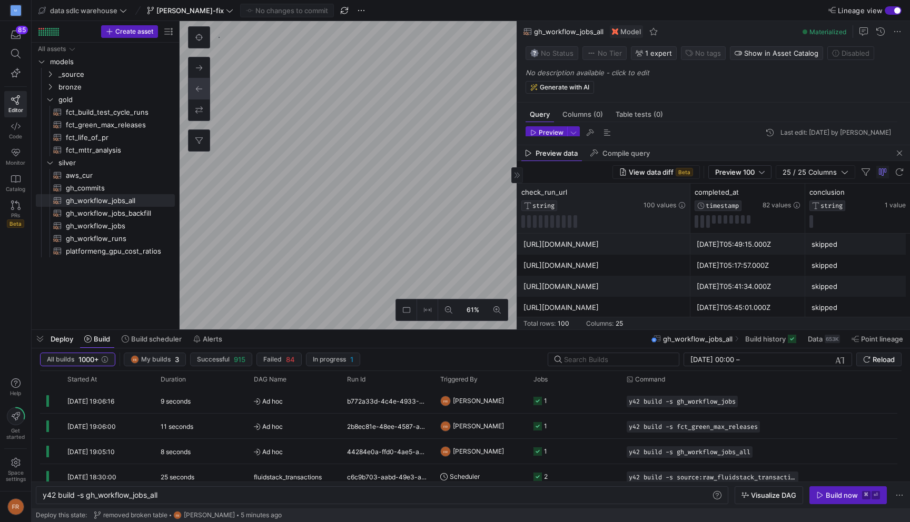
drag, startPoint x: 779, startPoint y: 192, endPoint x: 689, endPoint y: 196, distance: 90.7
click at [689, 196] on div at bounding box center [690, 208] width 4 height 49
click at [783, 194] on icon at bounding box center [781, 192] width 4 height 7
click at [782, 194] on icon at bounding box center [781, 192] width 4 height 7
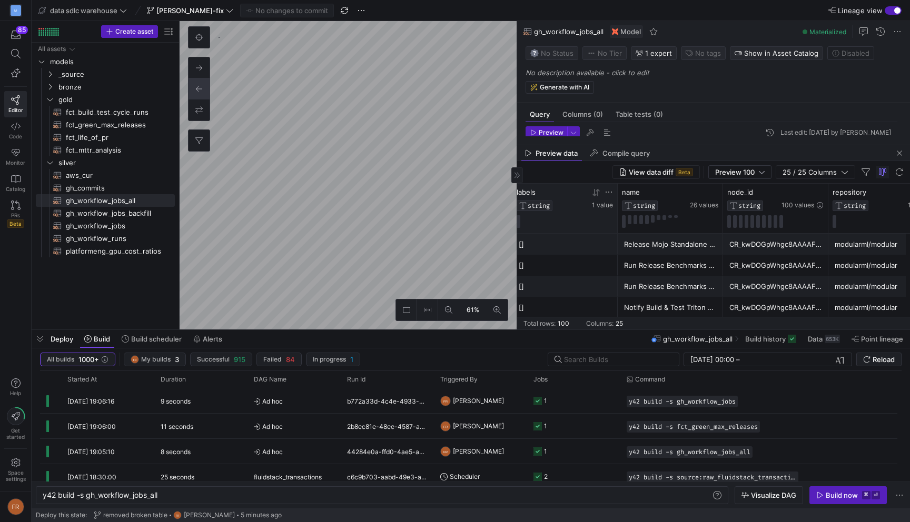
type textarea "{{ config(materialized = "table") }} -- Chart is used to find green max release…"
type textarea "y42 build -s fct_green_max_releases"
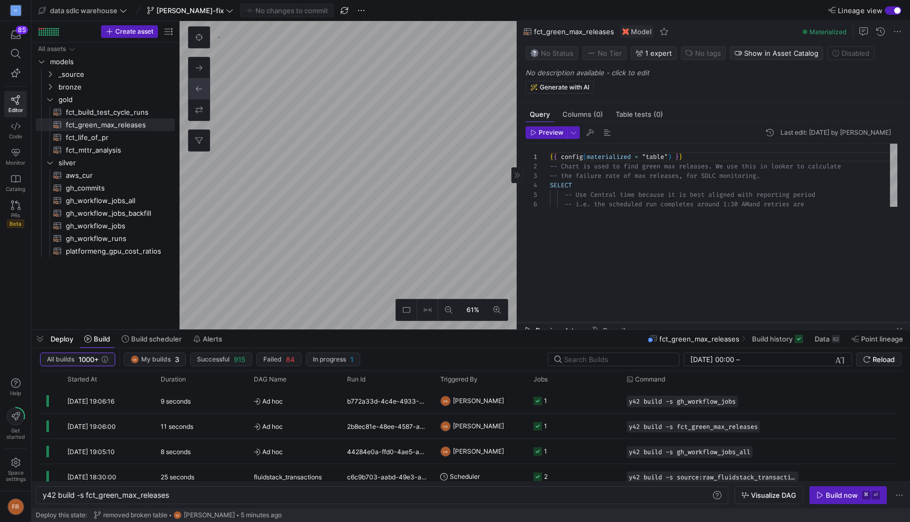
drag, startPoint x: 638, startPoint y: 145, endPoint x: 638, endPoint y: 324, distance: 179.0
click at [638, 324] on div at bounding box center [713, 323] width 393 height 4
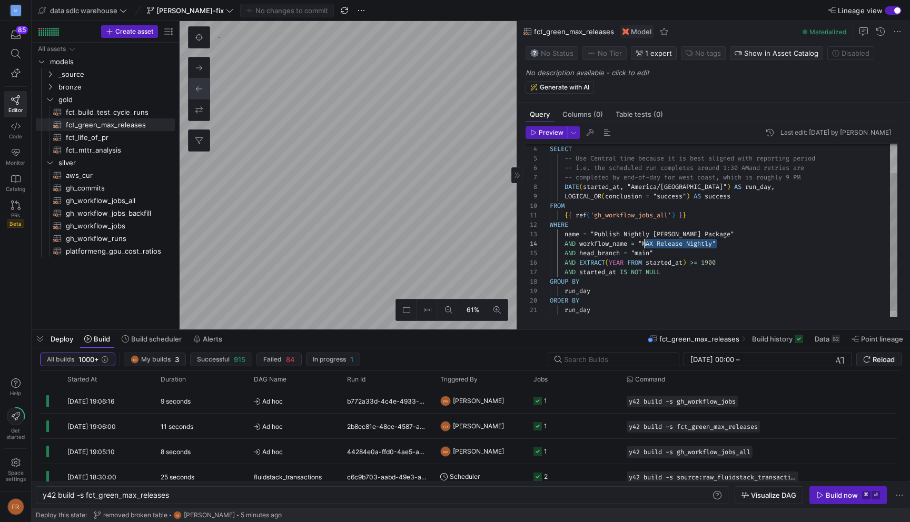
drag, startPoint x: 716, startPoint y: 243, endPoint x: 645, endPoint y: 245, distance: 71.1
click at [645, 245] on div "-- the failure rate of max releases, for SDLC moni toring. SELECT -- Use Centra…" at bounding box center [724, 215] width 348 height 217
type textarea "WITH backfill AS ( SELECT * FROM {{ ref('gh_workflow_jobs_backfill') }} ), hist…"
type textarea "y42 build -s gh_workflow_jobs_all"
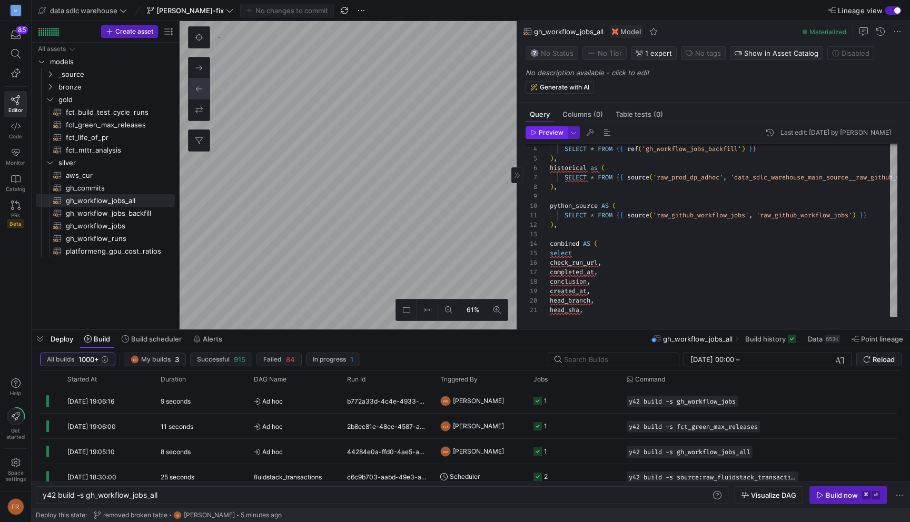
click at [549, 131] on span "Preview" at bounding box center [551, 132] width 25 height 7
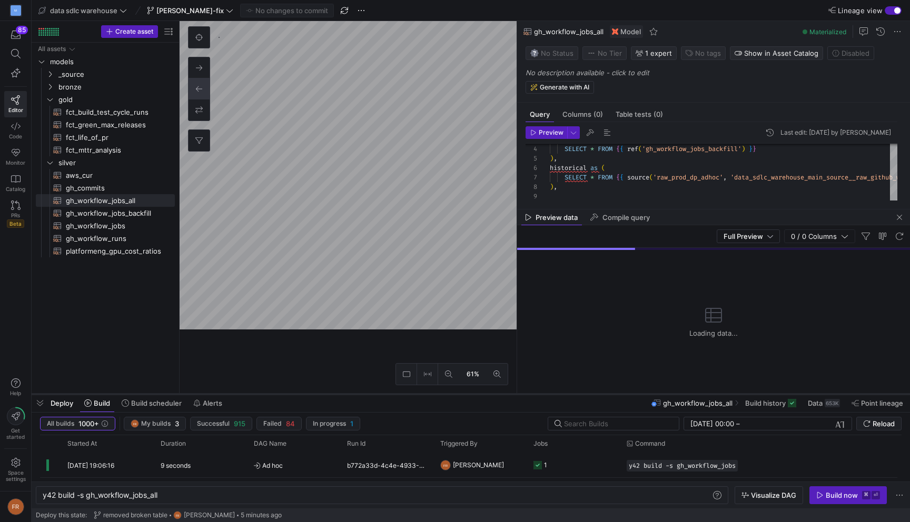
drag, startPoint x: 716, startPoint y: 330, endPoint x: 703, endPoint y: 394, distance: 65.5
click at [703, 394] on div at bounding box center [471, 394] width 878 height 4
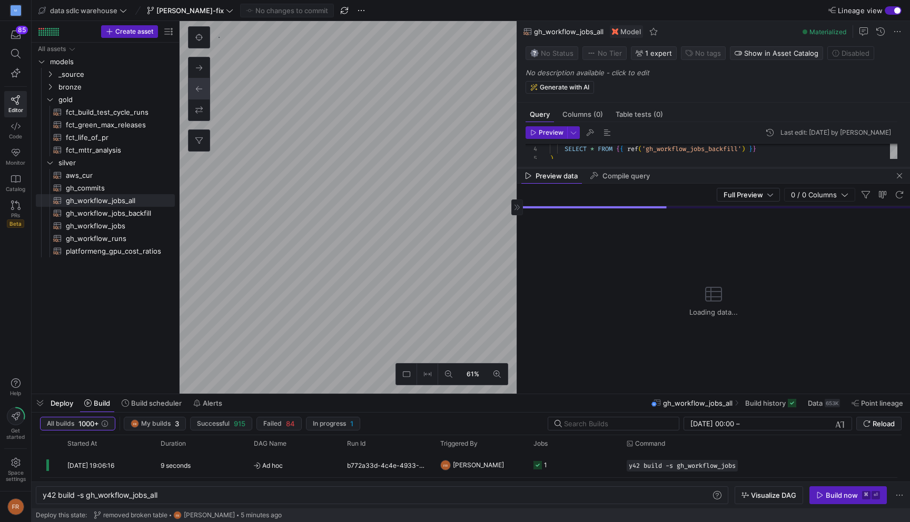
drag, startPoint x: 663, startPoint y: 209, endPoint x: 663, endPoint y: 167, distance: 41.1
click at [663, 167] on div at bounding box center [713, 168] width 393 height 4
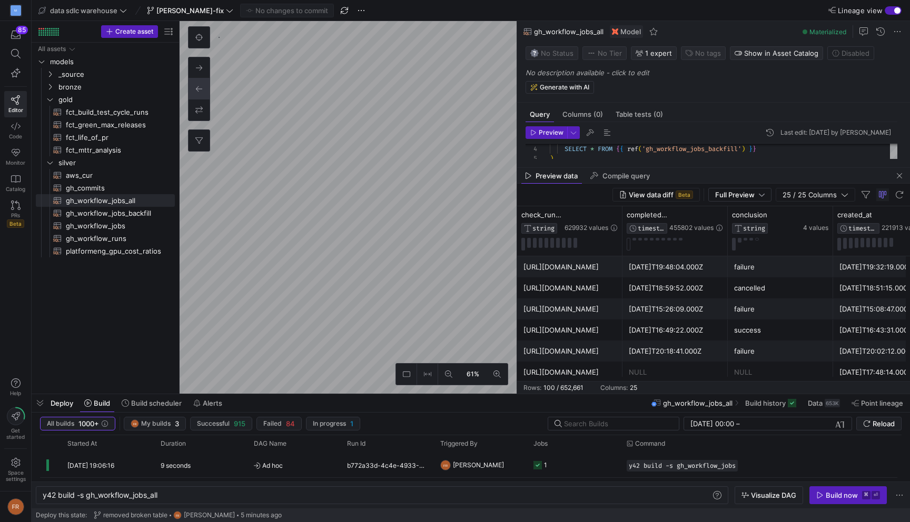
click at [599, 257] on div "https://api.github.com/repos/modularml/modular/check-runs/48336784134" at bounding box center [569, 267] width 93 height 21
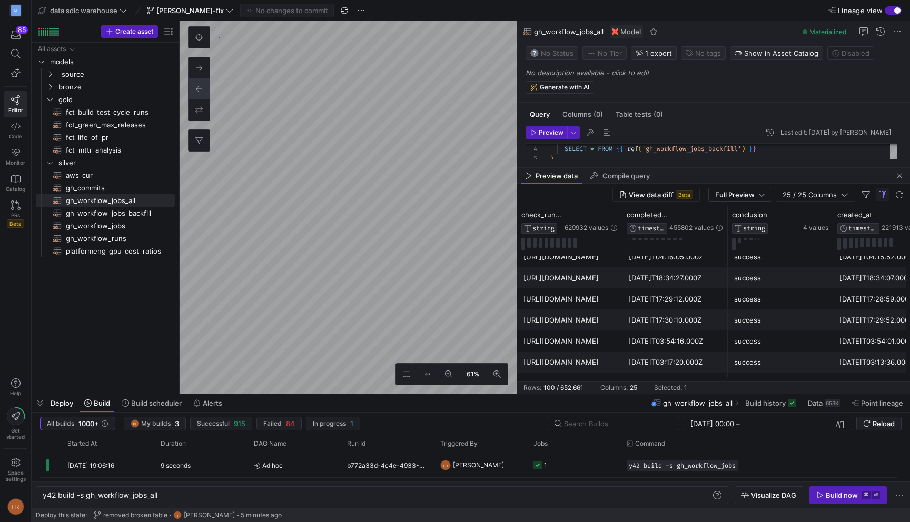
scroll to position [1167, 0]
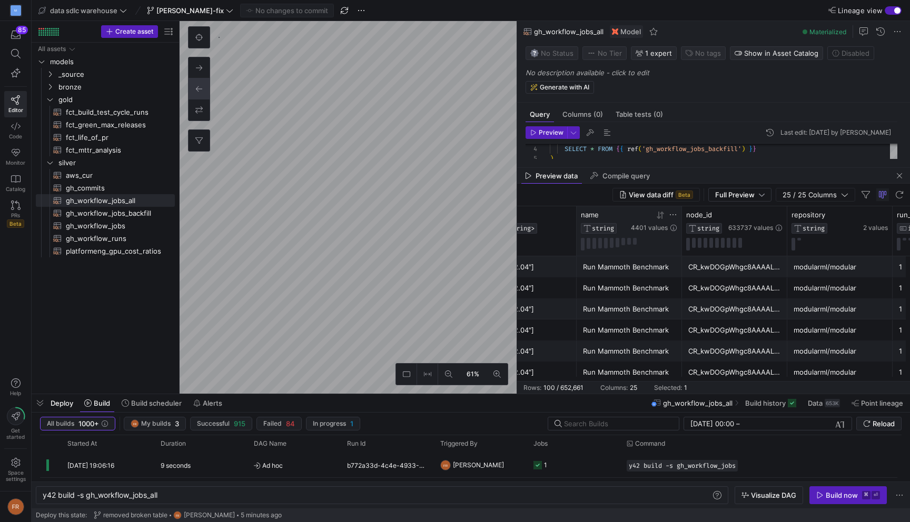
click at [675, 215] on icon at bounding box center [673, 214] width 6 height 1
click at [682, 250] on input "Filter Value" at bounding box center [722, 250] width 107 height 13
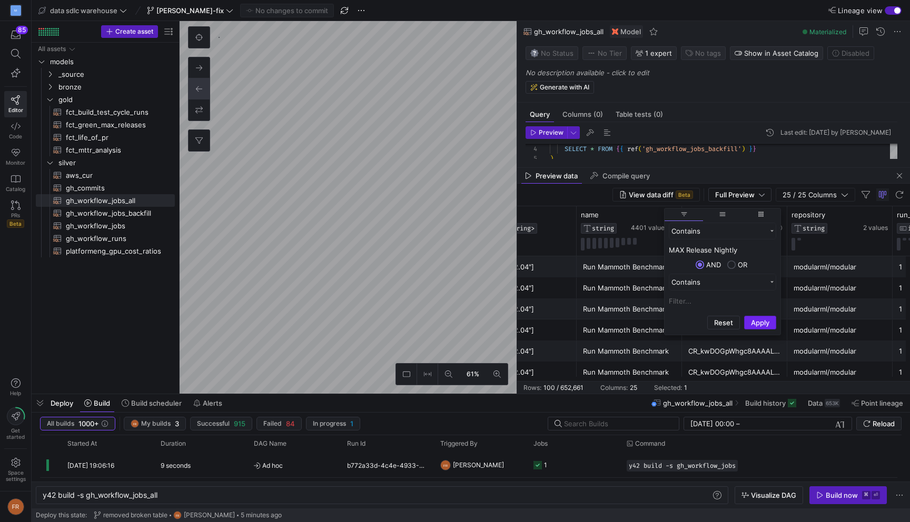
type input "MAX Release Nightly"
click at [758, 322] on button "Apply" at bounding box center [760, 323] width 32 height 14
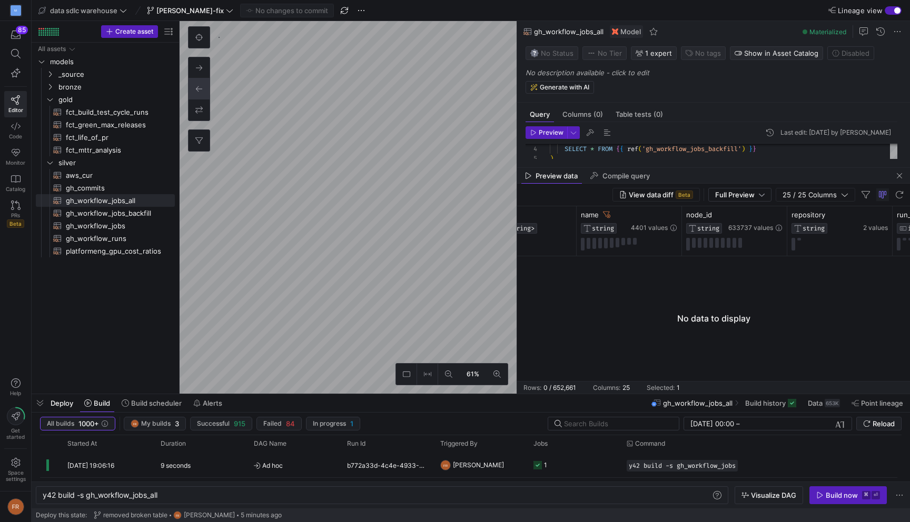
click at [599, 197] on div "View data diff Beta Full Preview 25 / 25 Columns" at bounding box center [713, 195] width 393 height 23
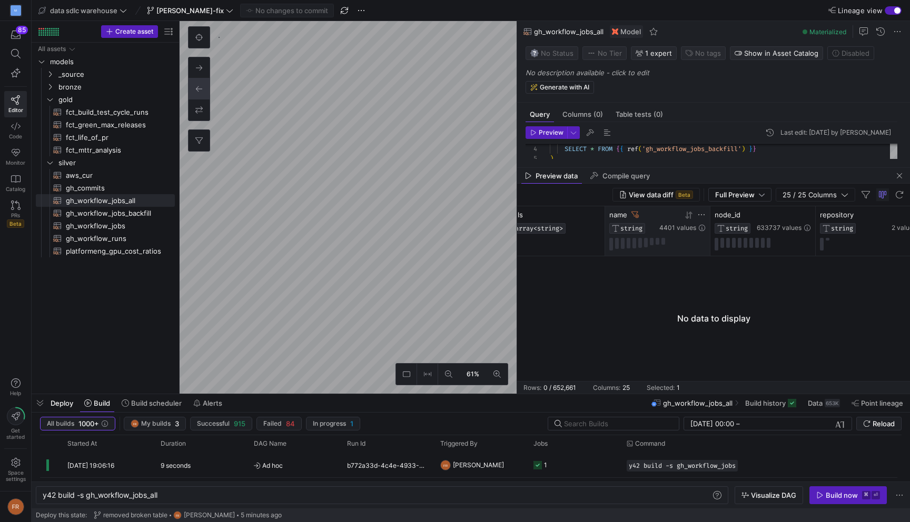
click at [635, 214] on icon at bounding box center [634, 214] width 7 height 7
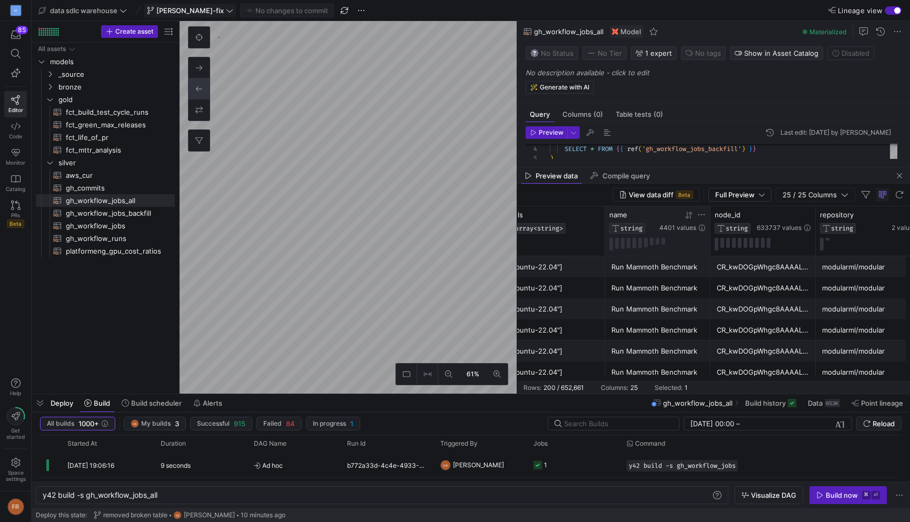
type textarea "WITH source AS ( SELECT *, ARRAY_TO_STRING( ARRAY( SELECT DISTINCT value FROM U…"
type textarea "y42 build -s gh_workflow_jobs"
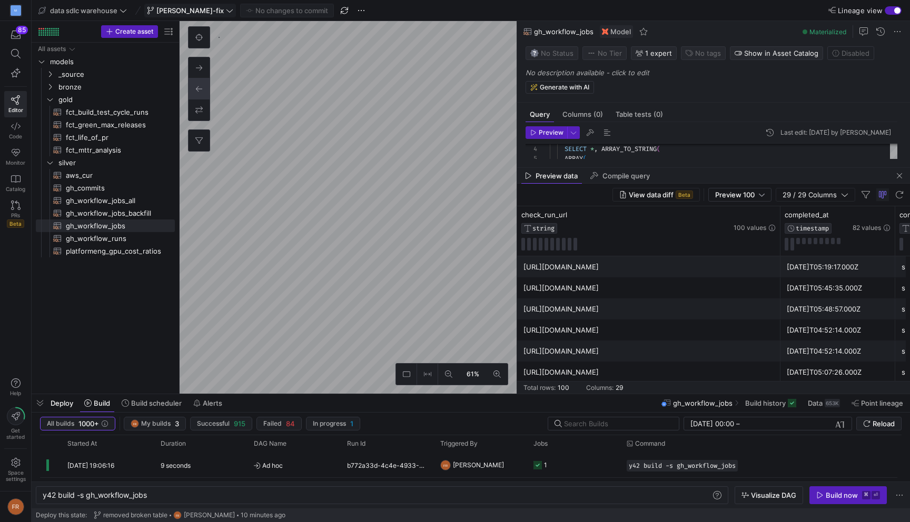
type textarea "{{ config(materialized = "table") }} -- Chart is used to find green max release…"
type textarea "y42 build -s fct_green_max_releases"
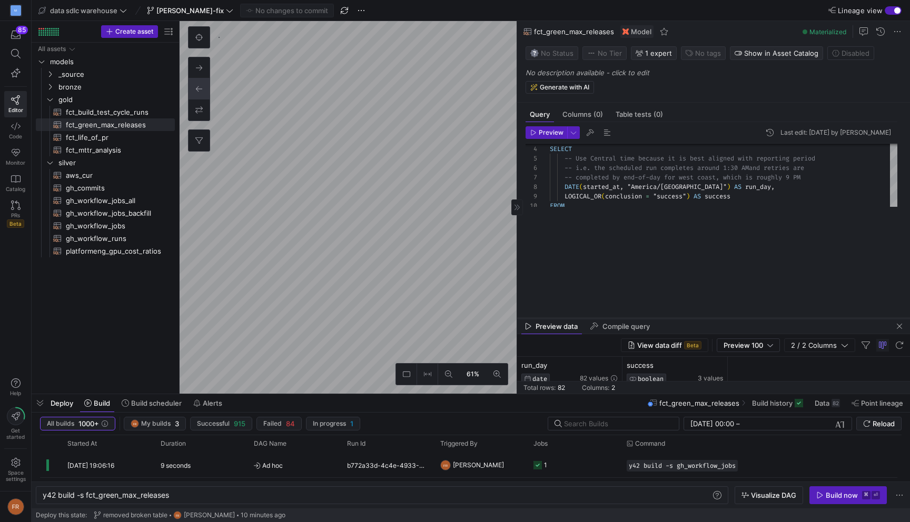
drag, startPoint x: 857, startPoint y: 166, endPoint x: 787, endPoint y: 317, distance: 165.9
click at [787, 317] on div at bounding box center [713, 318] width 393 height 4
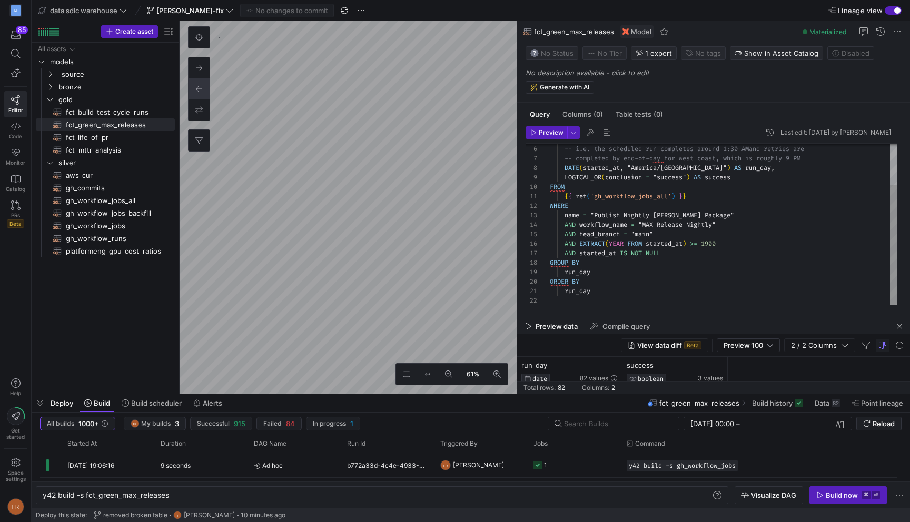
scroll to position [85, 0]
type textarea "WITH backfill AS ( SELECT * FROM {{ ref('gh_workflow_jobs_backfill') }} ), hist…"
type textarea "y42 build -s gh_workflow_jobs_all"
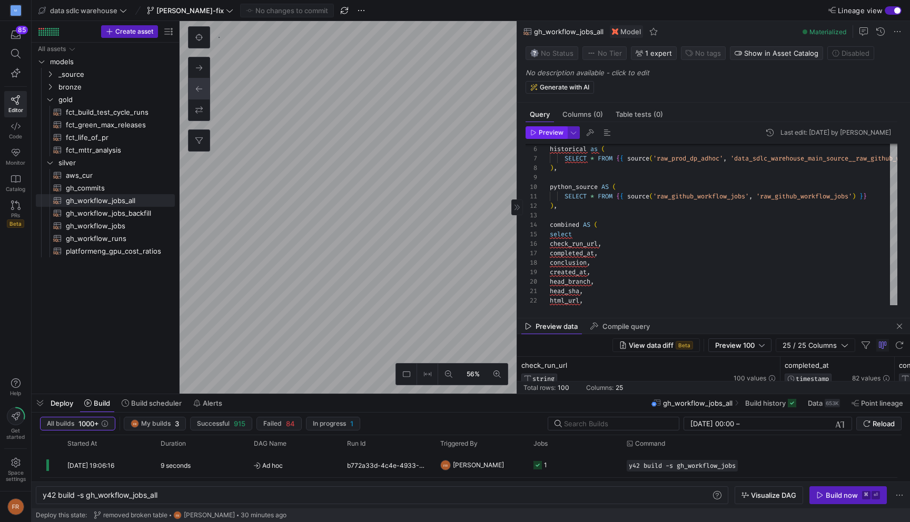
click at [545, 134] on span "Preview" at bounding box center [551, 132] width 25 height 7
